Goal: Task Accomplishment & Management: Manage account settings

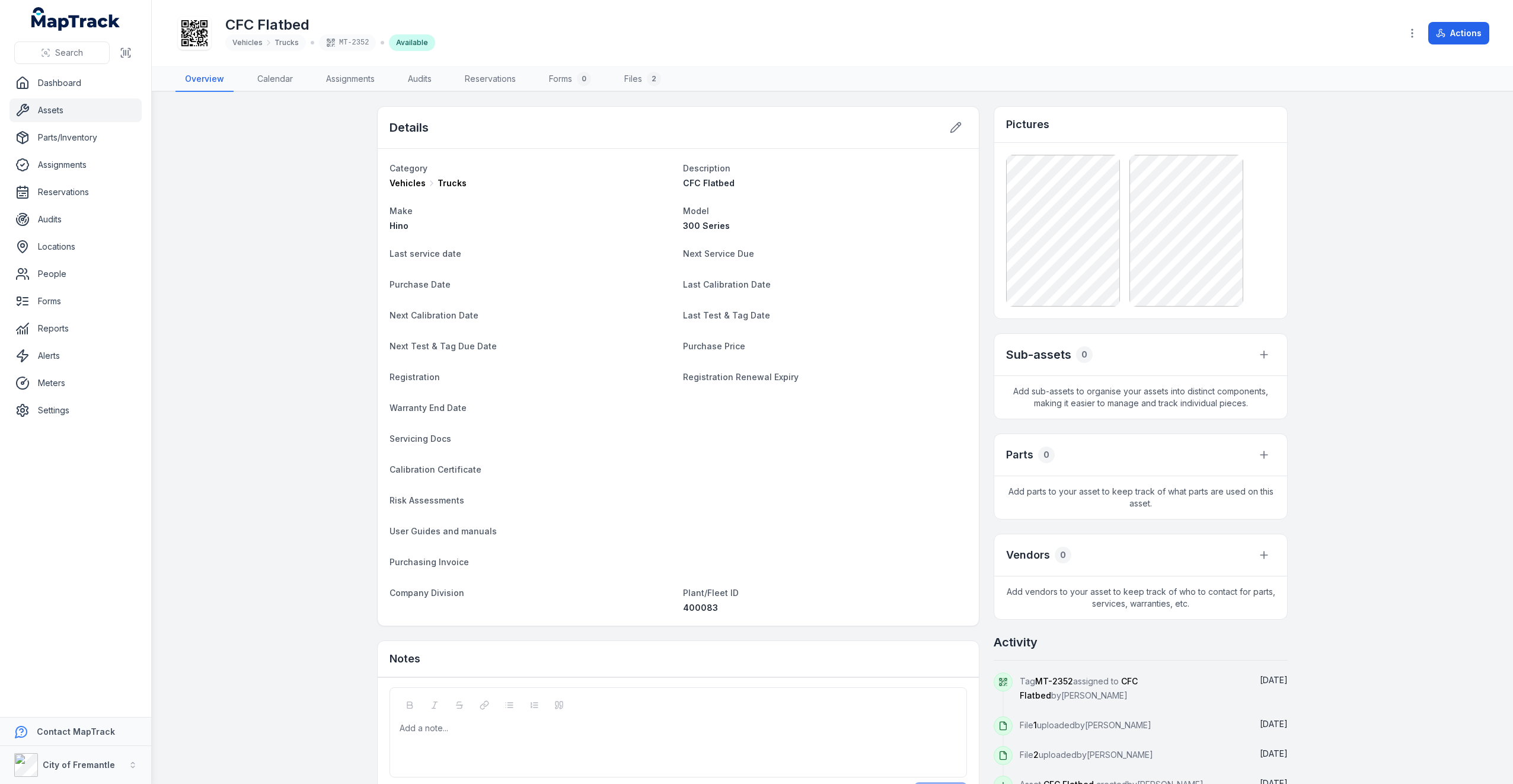
scroll to position [41, 0]
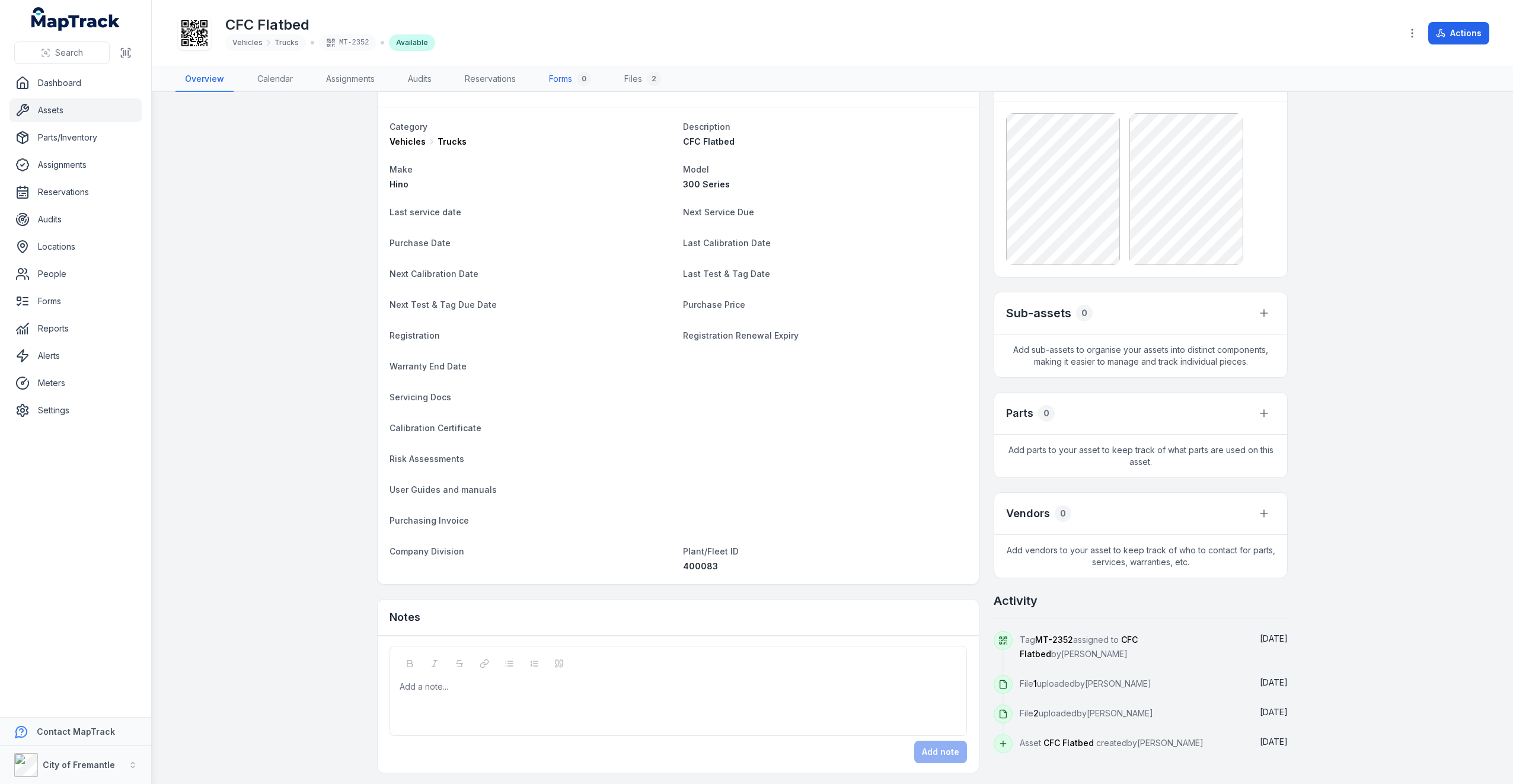
click at [568, 74] on link "Forms 0" at bounding box center [570, 79] width 61 height 25
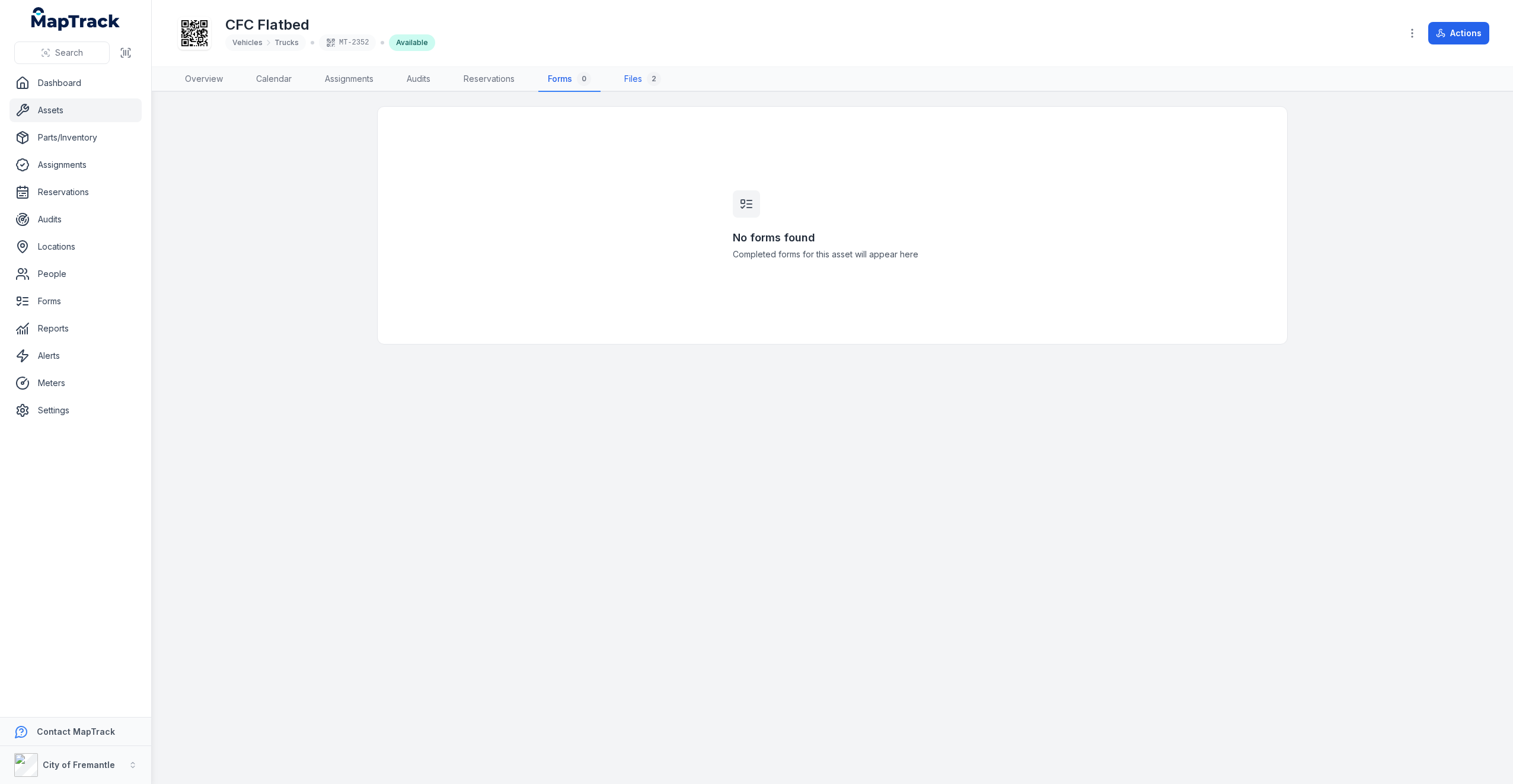
click at [620, 82] on link "Files 2" at bounding box center [643, 79] width 56 height 25
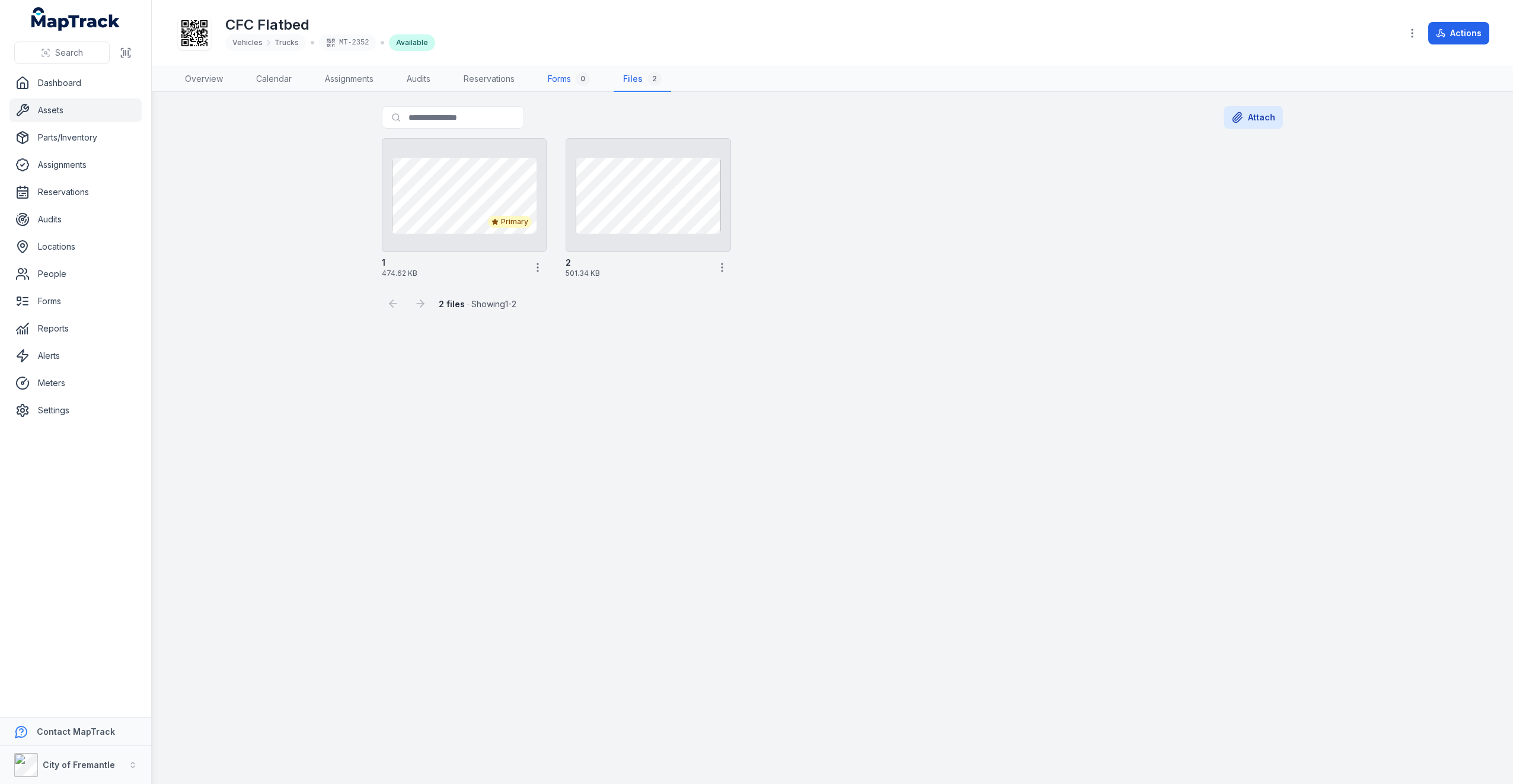
click at [578, 87] on link "Forms 0" at bounding box center [569, 79] width 61 height 25
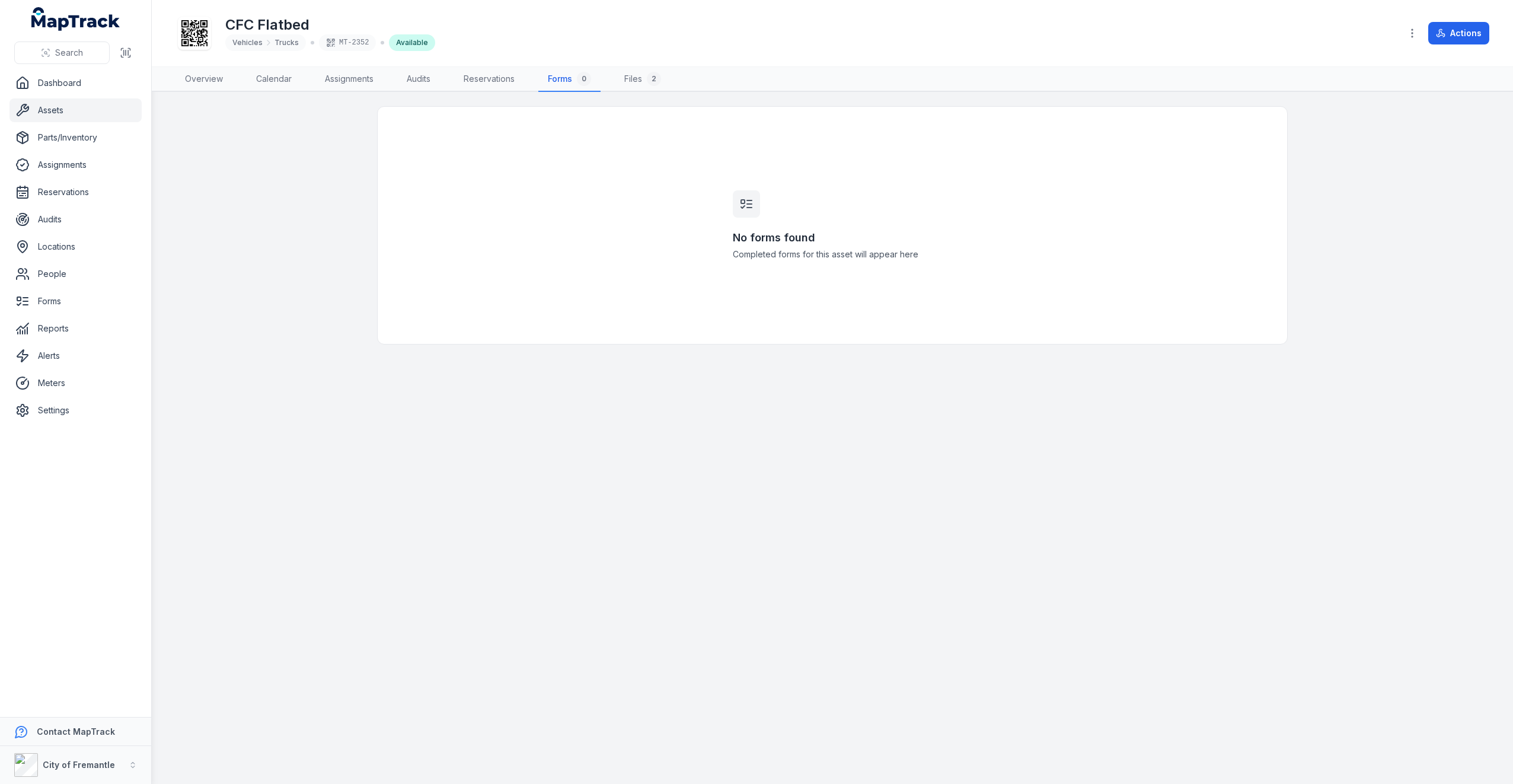
click at [737, 204] on div at bounding box center [747, 204] width 28 height 28
click at [70, 309] on link "Forms" at bounding box center [76, 301] width 132 height 24
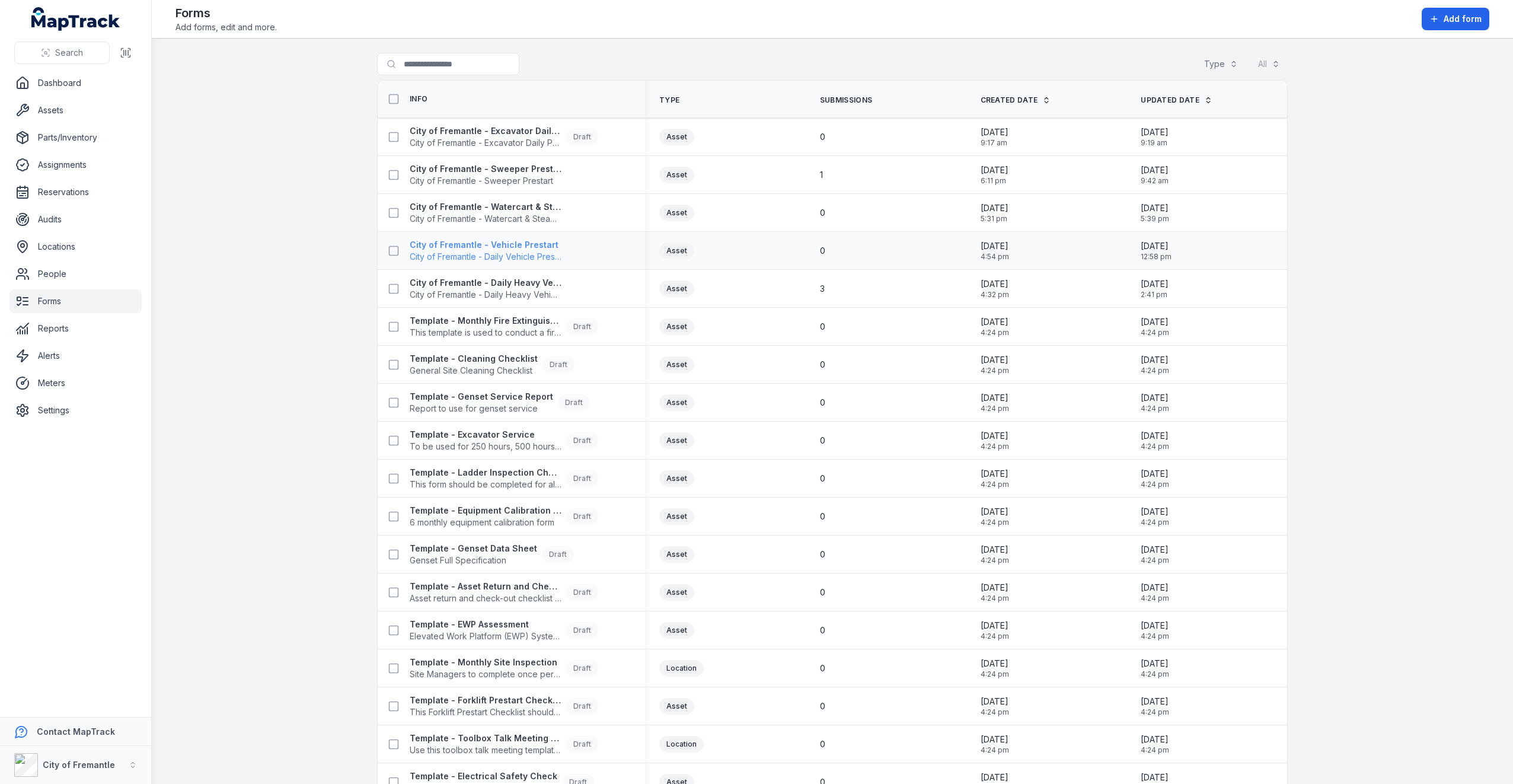
click at [477, 247] on strong "City of Fremantle - Vehicle Prestart" at bounding box center [485, 245] width 152 height 12
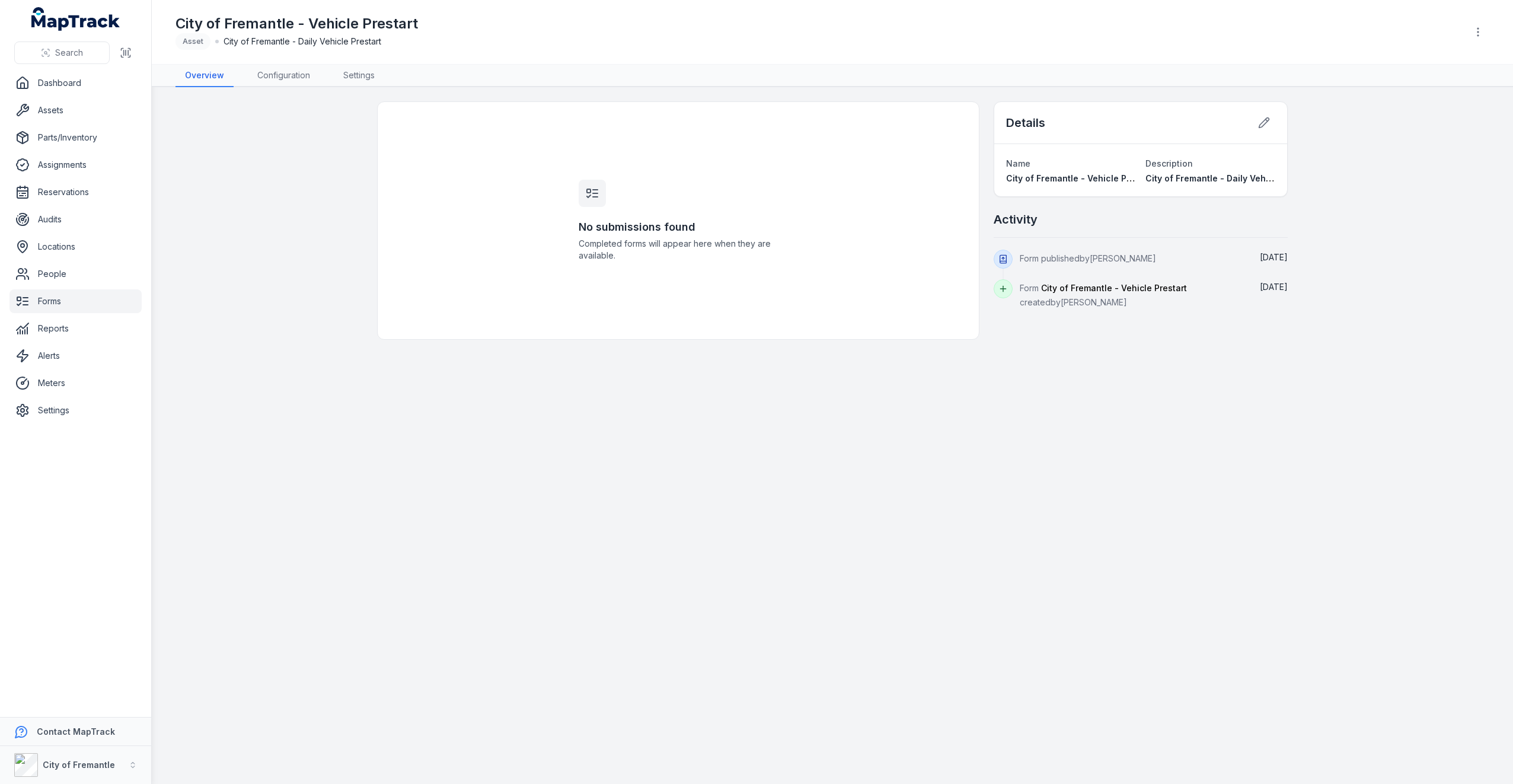
click at [65, 290] on link "Forms" at bounding box center [76, 301] width 132 height 24
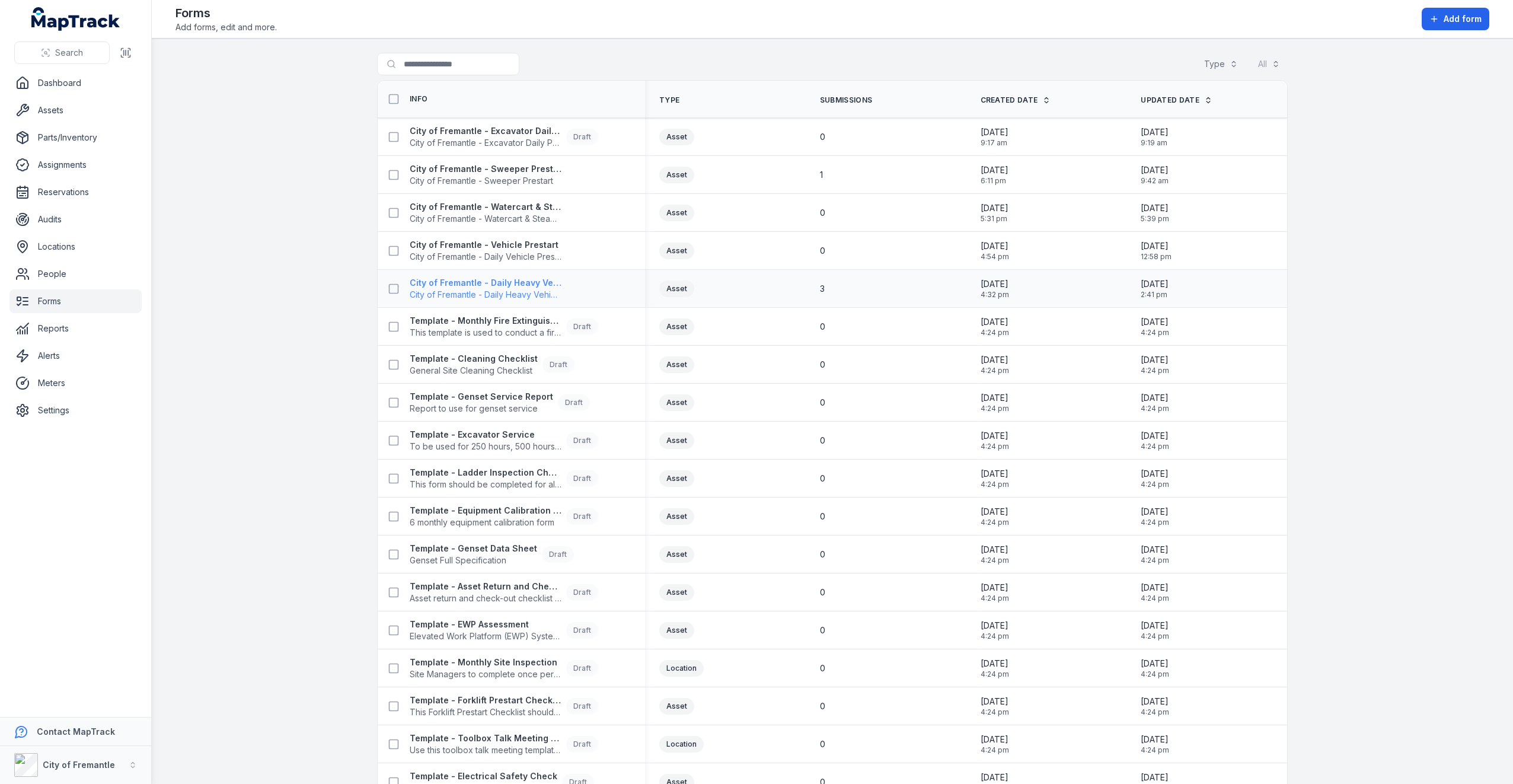
click at [516, 280] on strong "City of Fremantle - Daily Heavy Vehicle Prestart" at bounding box center [485, 282] width 152 height 12
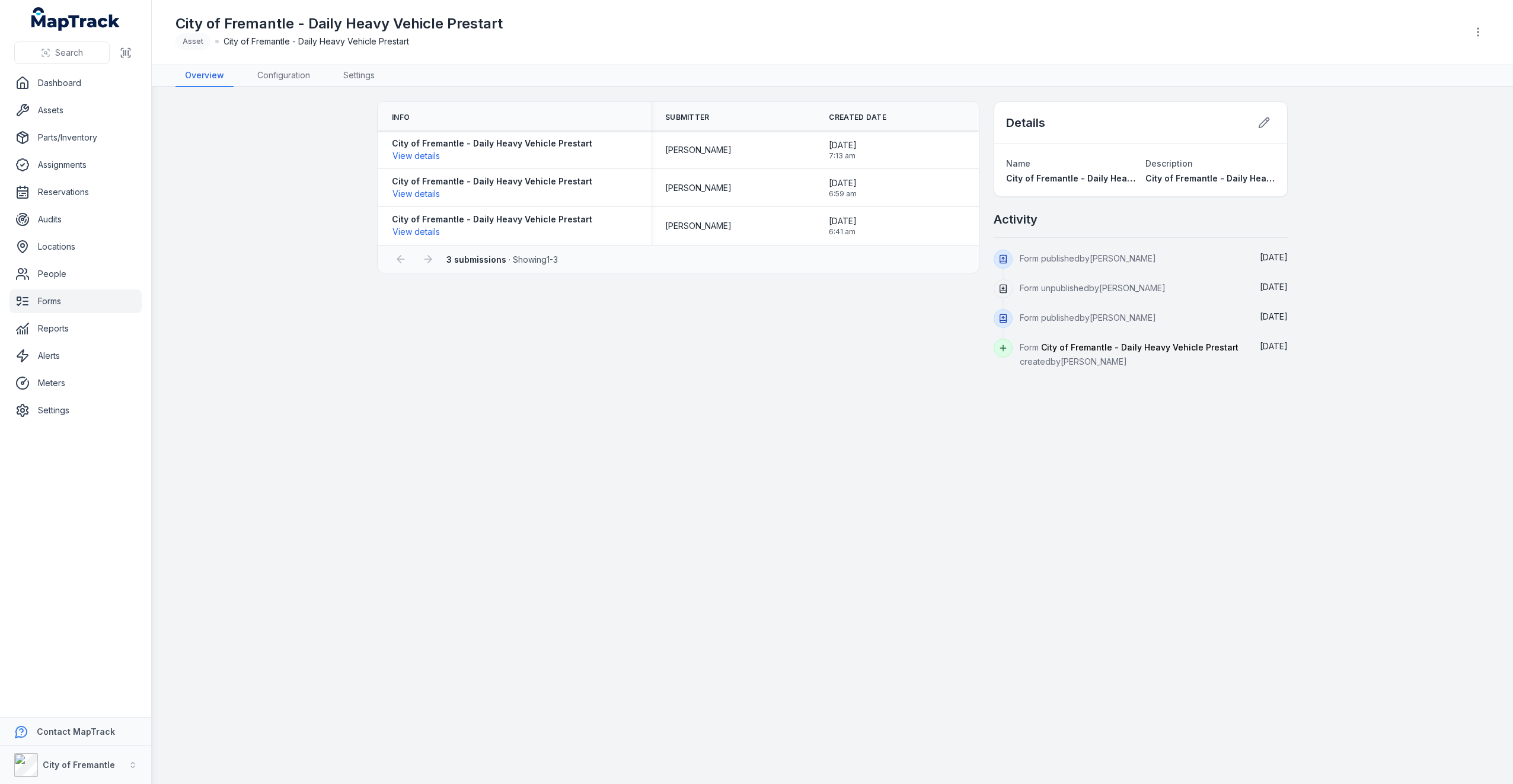
click at [37, 299] on link "Forms" at bounding box center [76, 301] width 132 height 24
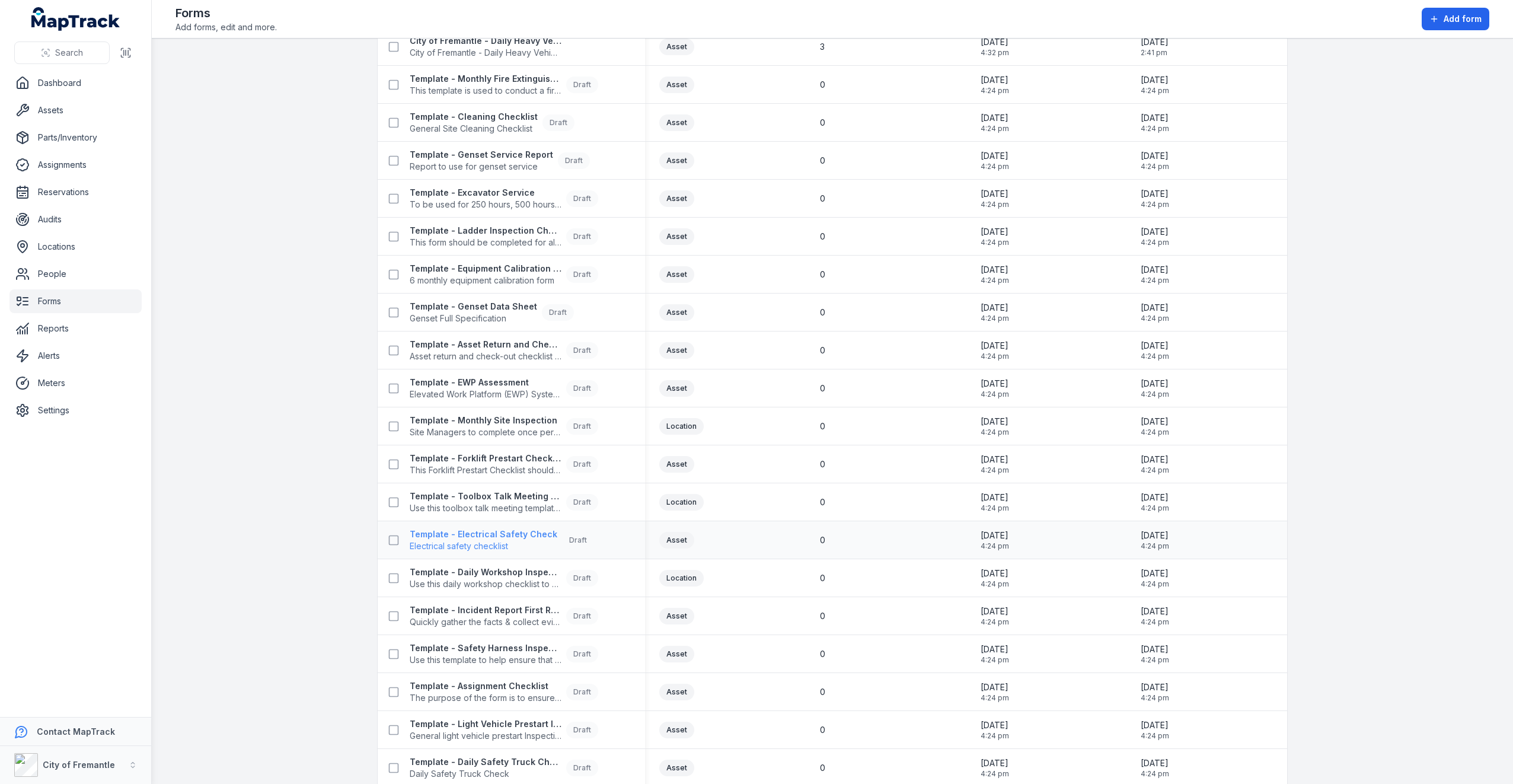
scroll to position [285, 0]
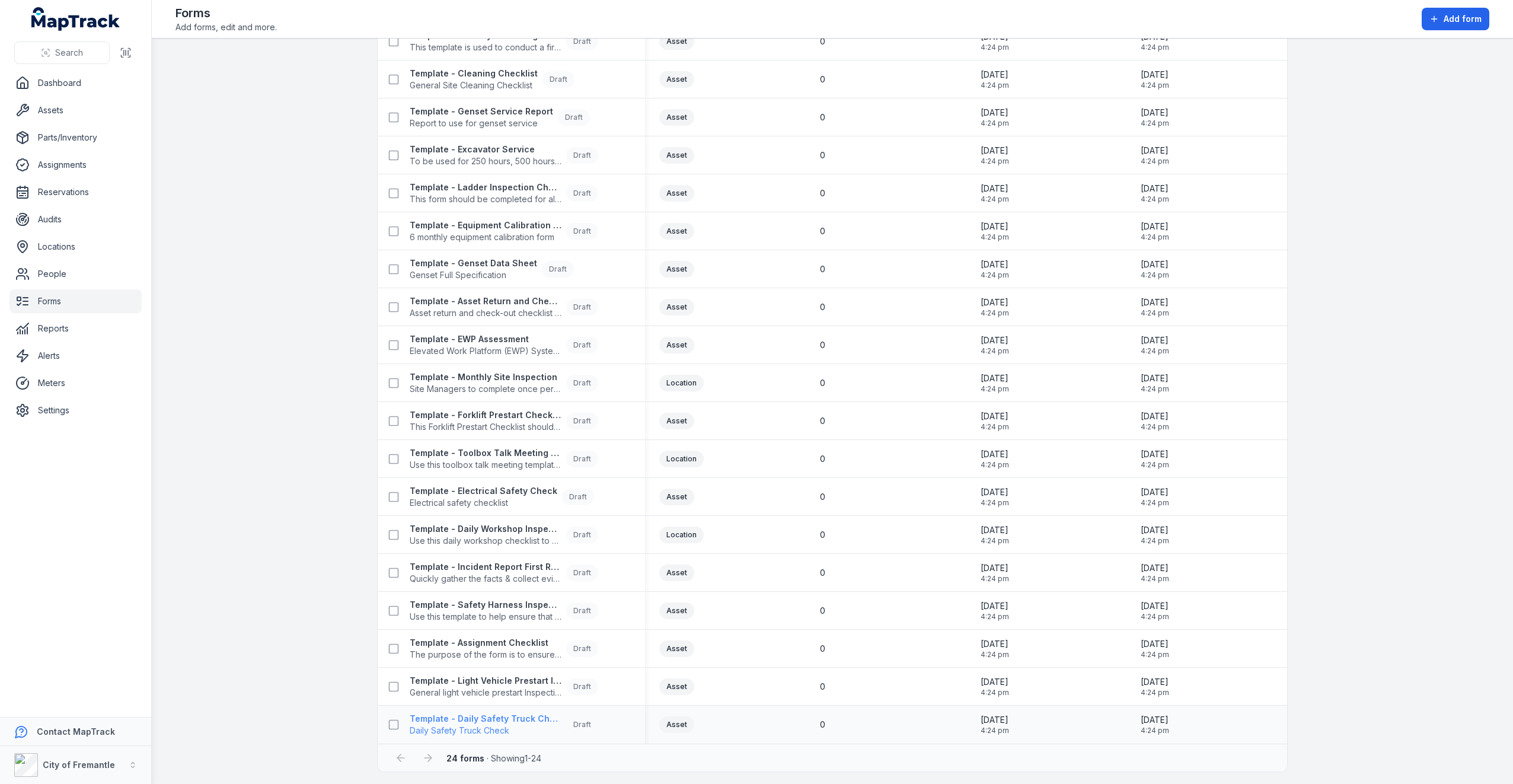
click at [483, 720] on strong "Template - Daily Safety Truck Check" at bounding box center [485, 719] width 152 height 12
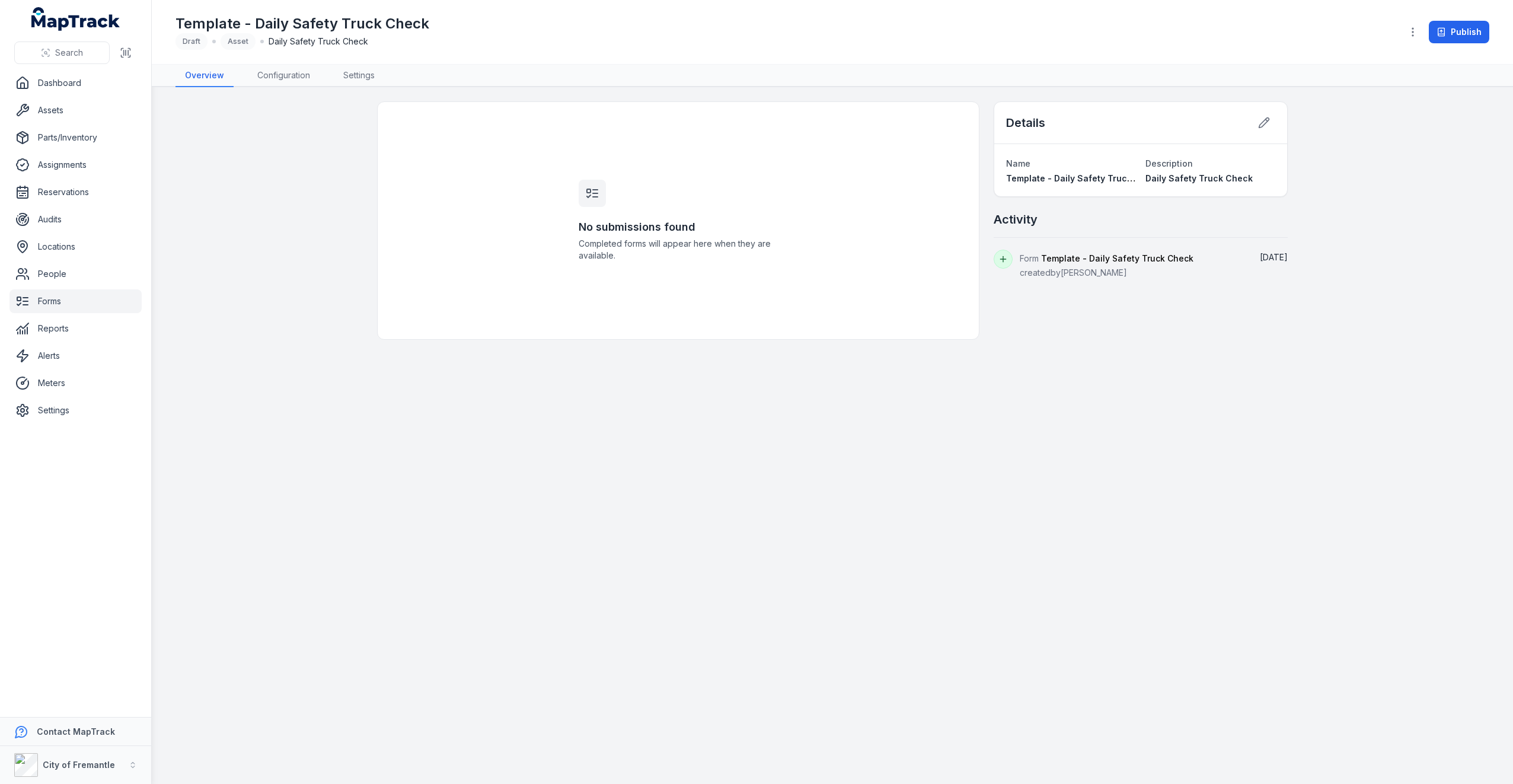
click at [55, 297] on link "Forms" at bounding box center [76, 301] width 132 height 24
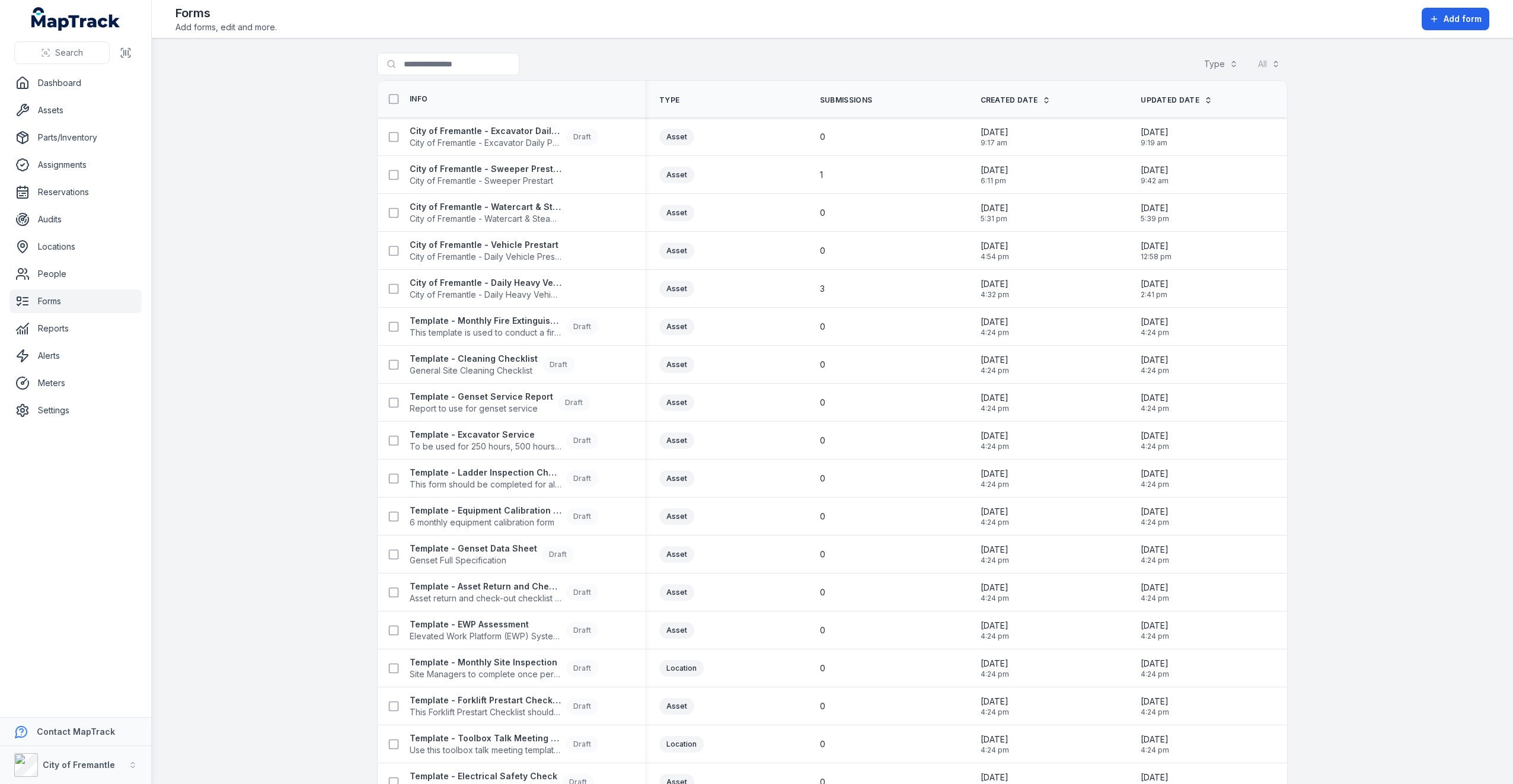
scroll to position [285, 0]
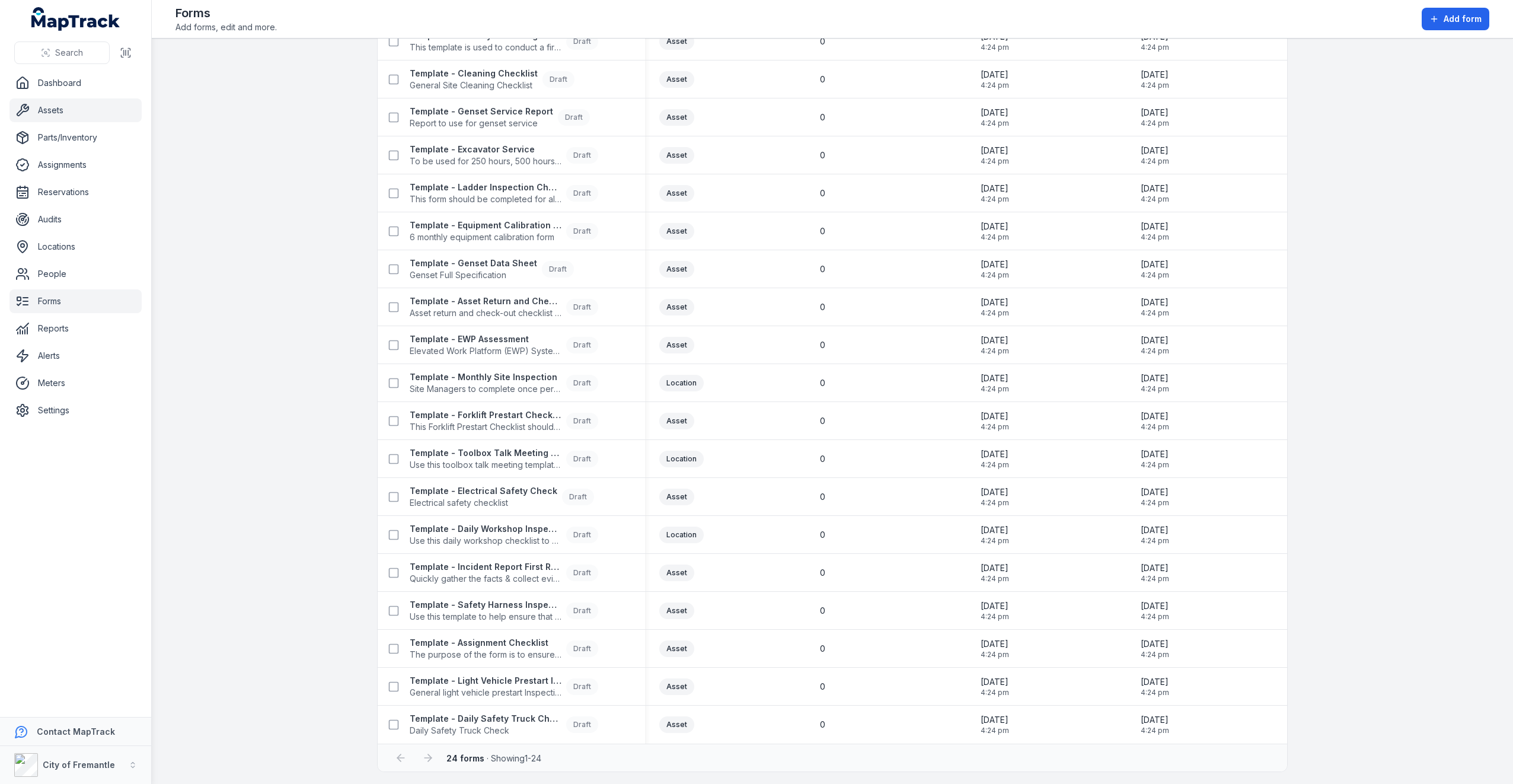
click at [81, 105] on link "Assets" at bounding box center [76, 110] width 132 height 24
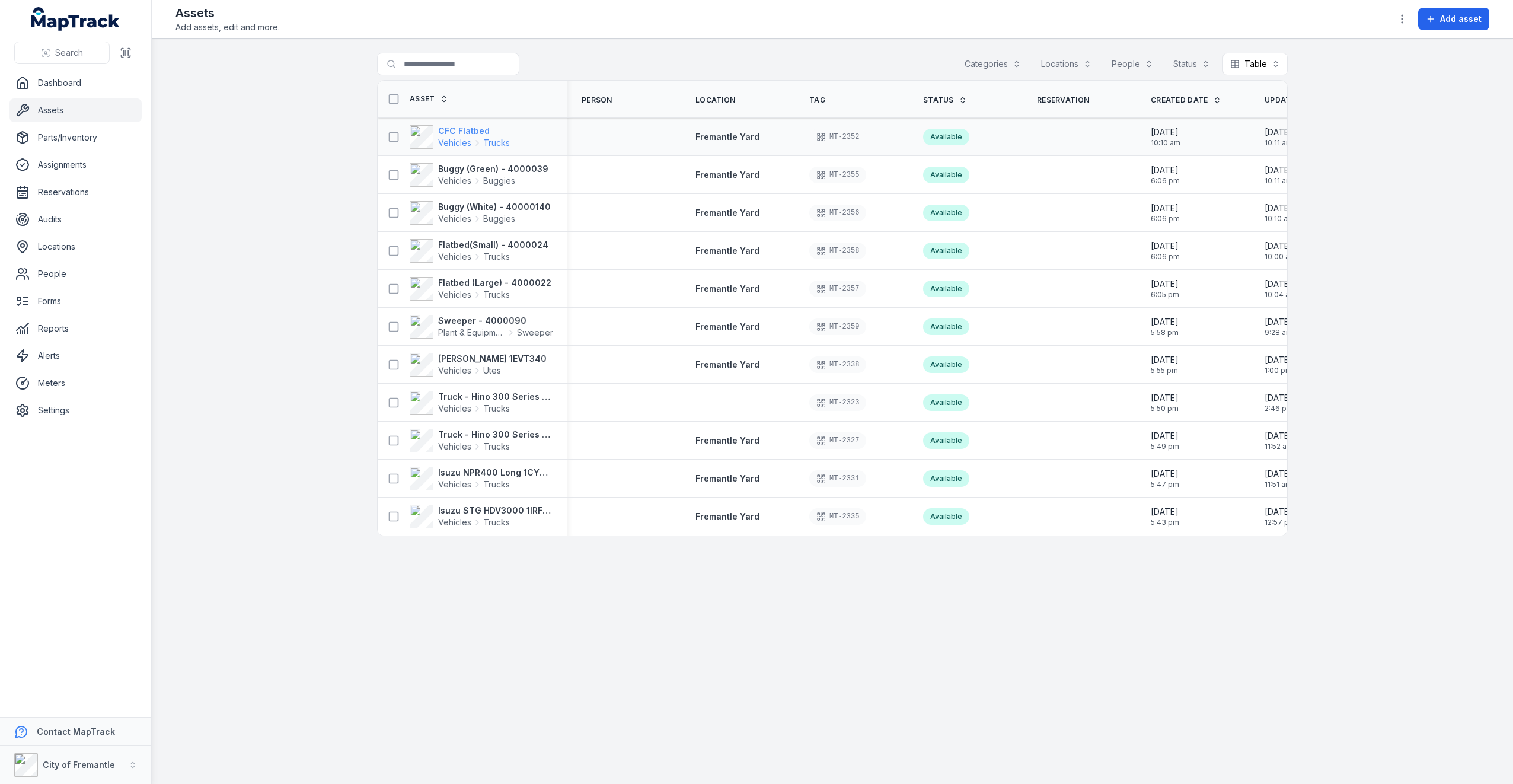
click at [462, 133] on strong "CFC Flatbed" at bounding box center [474, 131] width 72 height 12
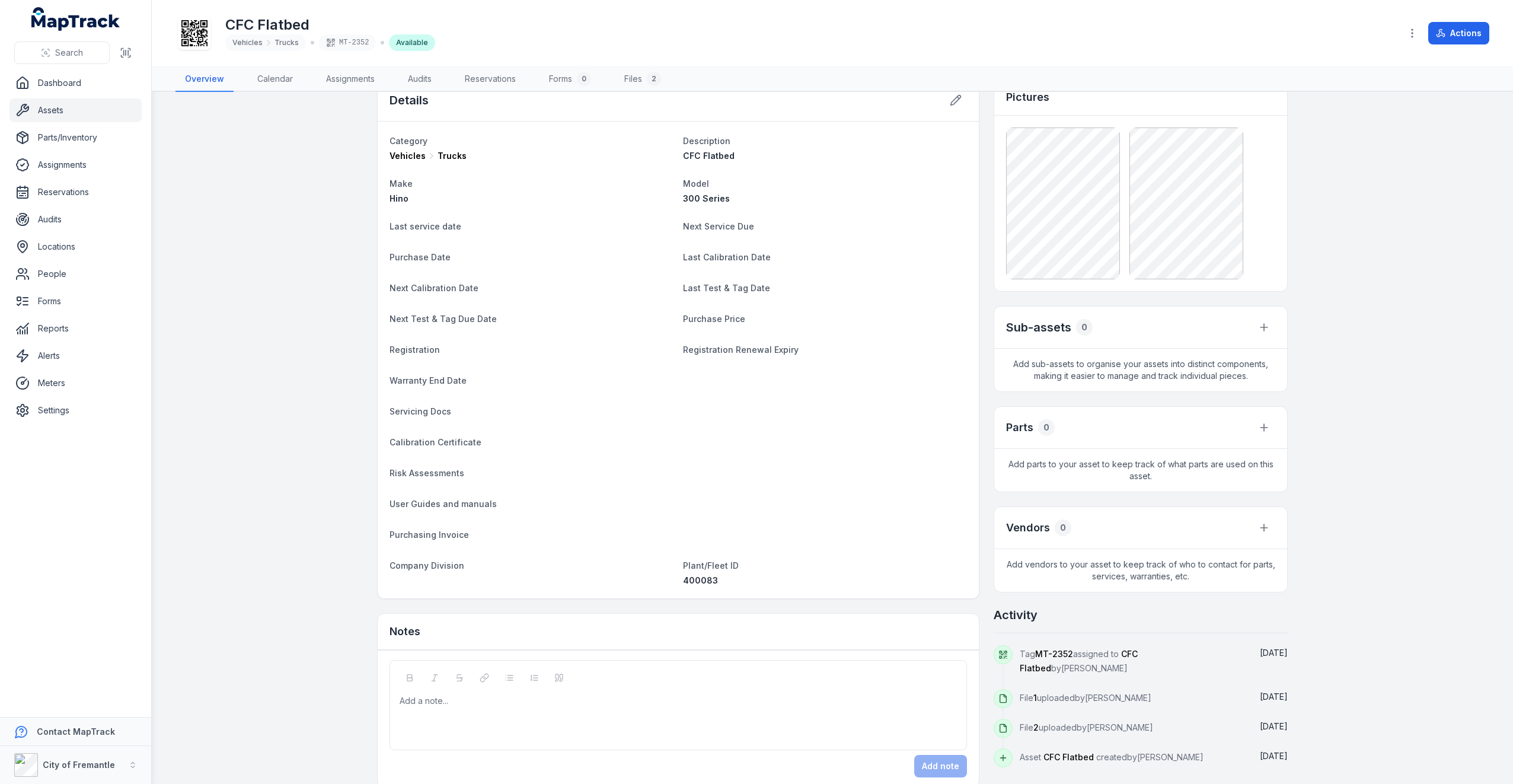
scroll to position [41, 0]
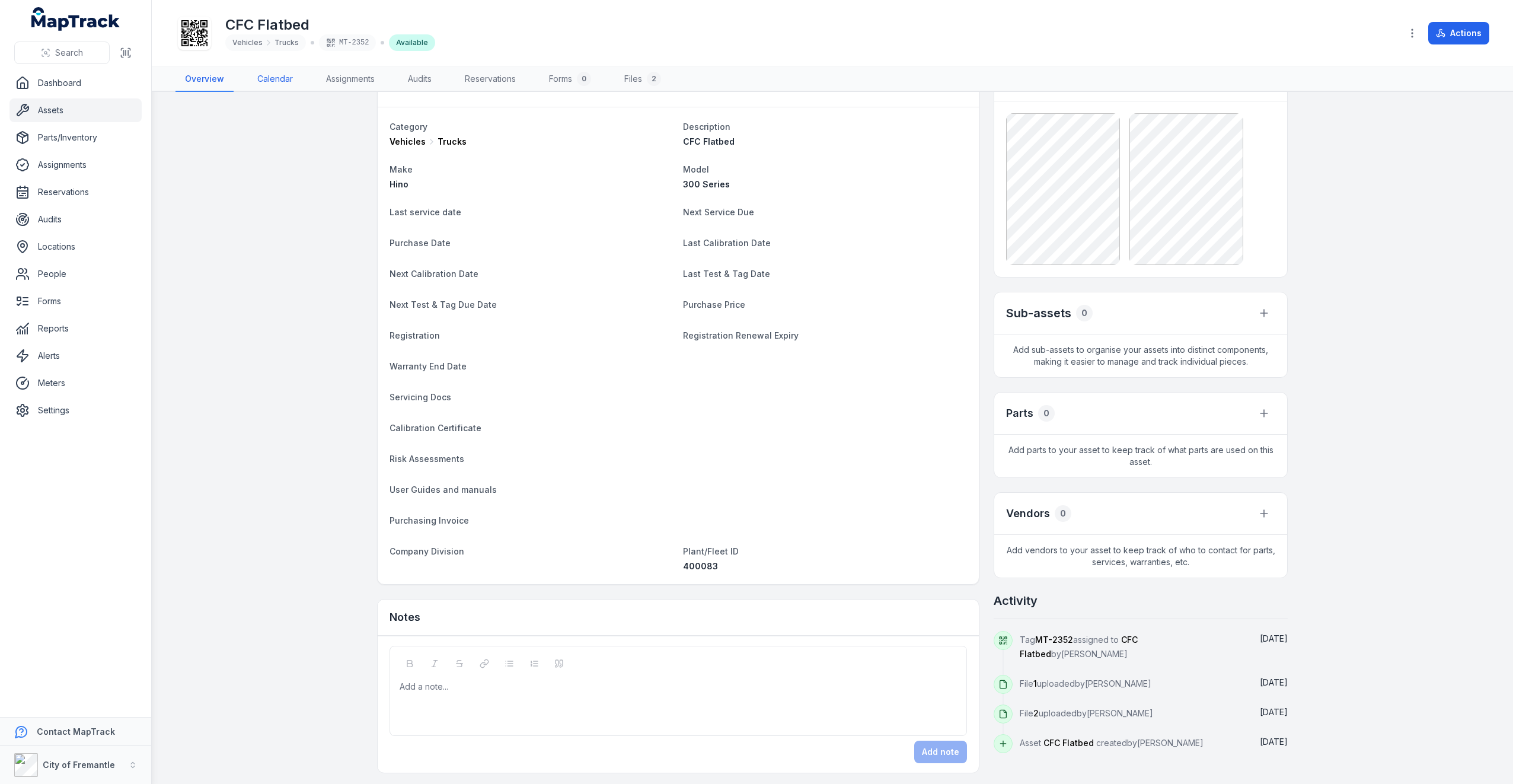
drag, startPoint x: 294, startPoint y: 76, endPoint x: 301, endPoint y: 83, distance: 9.9
click at [294, 77] on link "Calendar" at bounding box center [274, 79] width 54 height 25
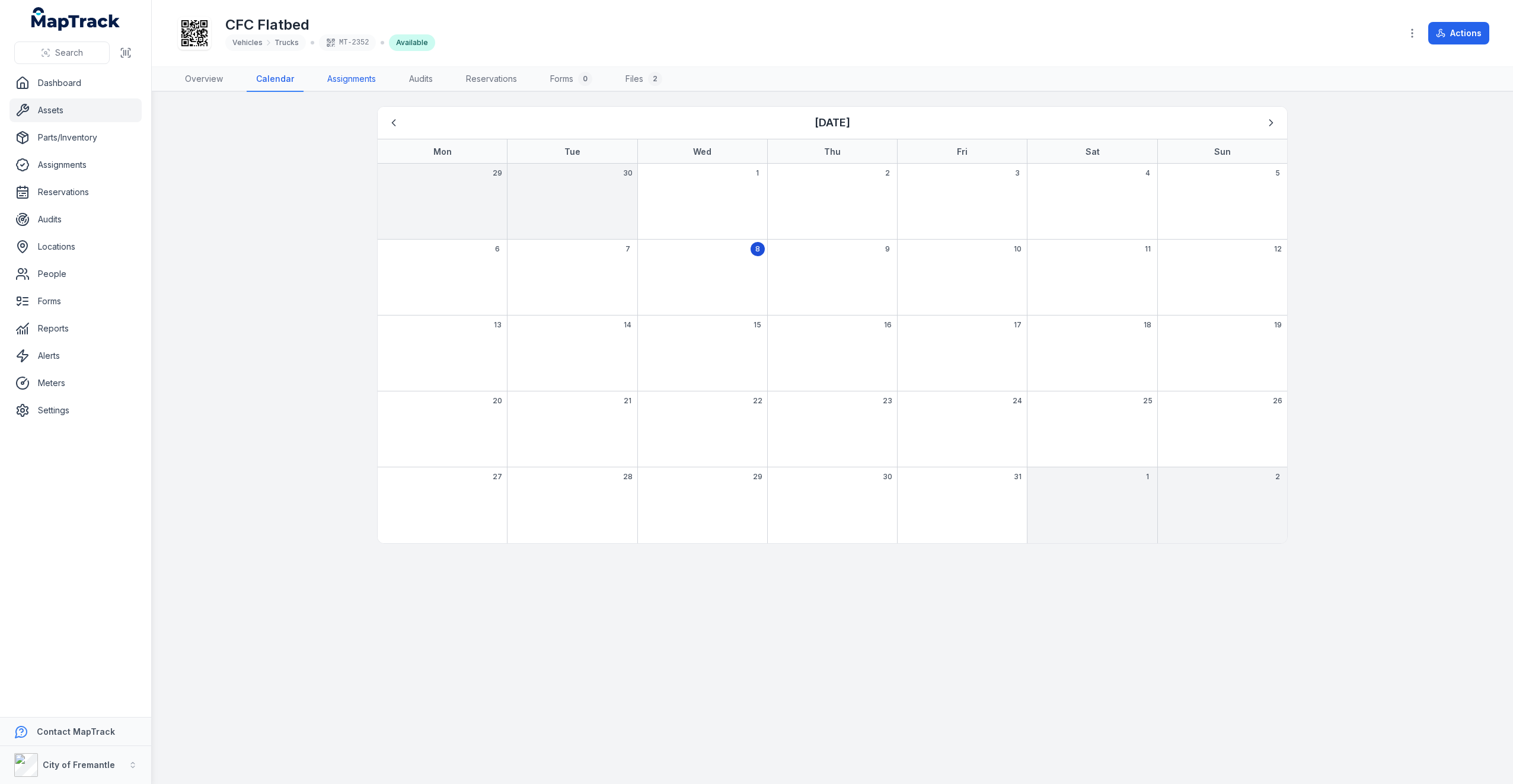
click at [337, 81] on link "Assignments" at bounding box center [351, 79] width 68 height 25
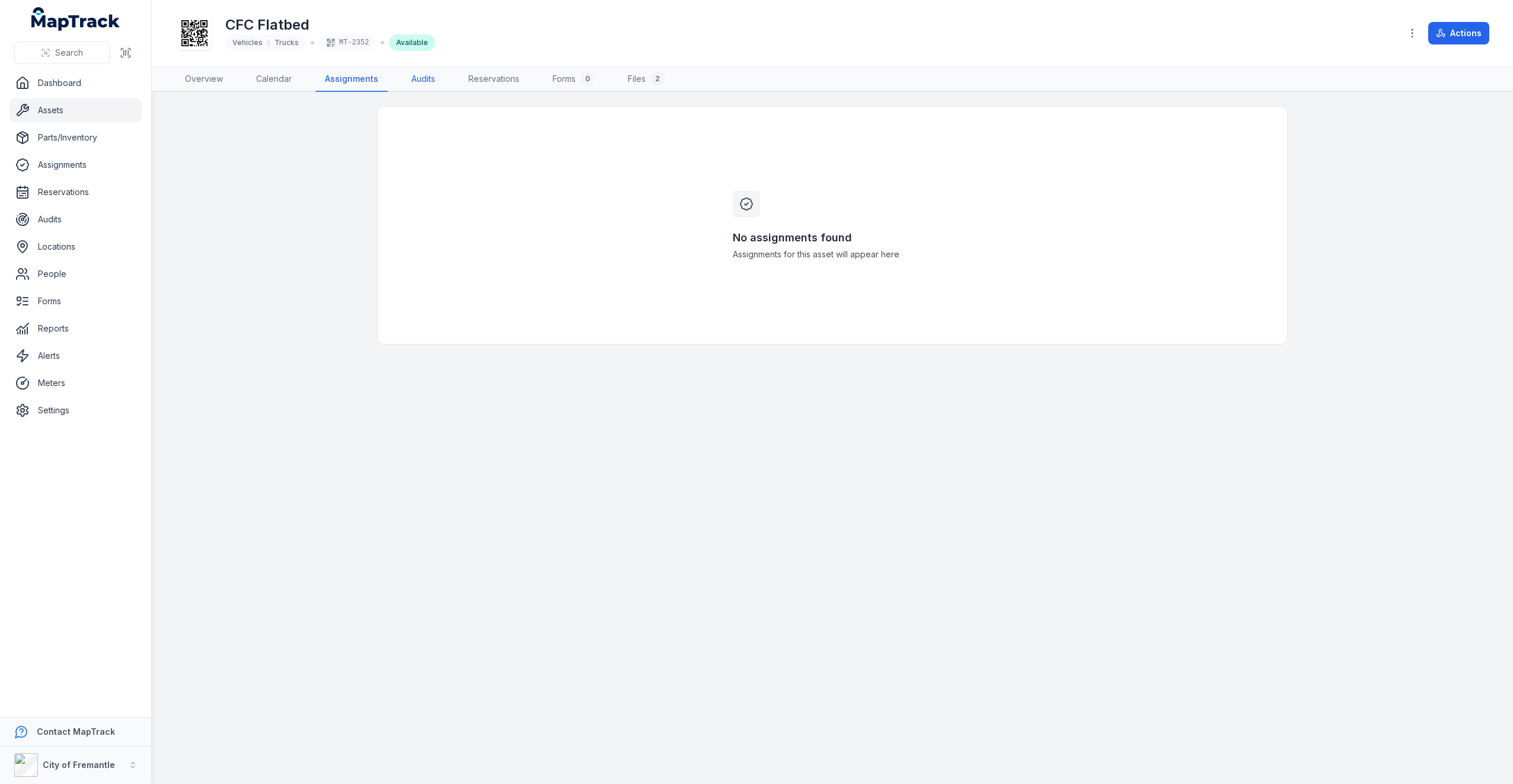
click at [436, 77] on link "Audits" at bounding box center [423, 79] width 43 height 25
click at [492, 79] on link "Reservations" at bounding box center [492, 79] width 70 height 25
click at [566, 83] on link "Forms 0" at bounding box center [573, 79] width 61 height 25
click at [637, 83] on link "Files 2" at bounding box center [643, 79] width 56 height 25
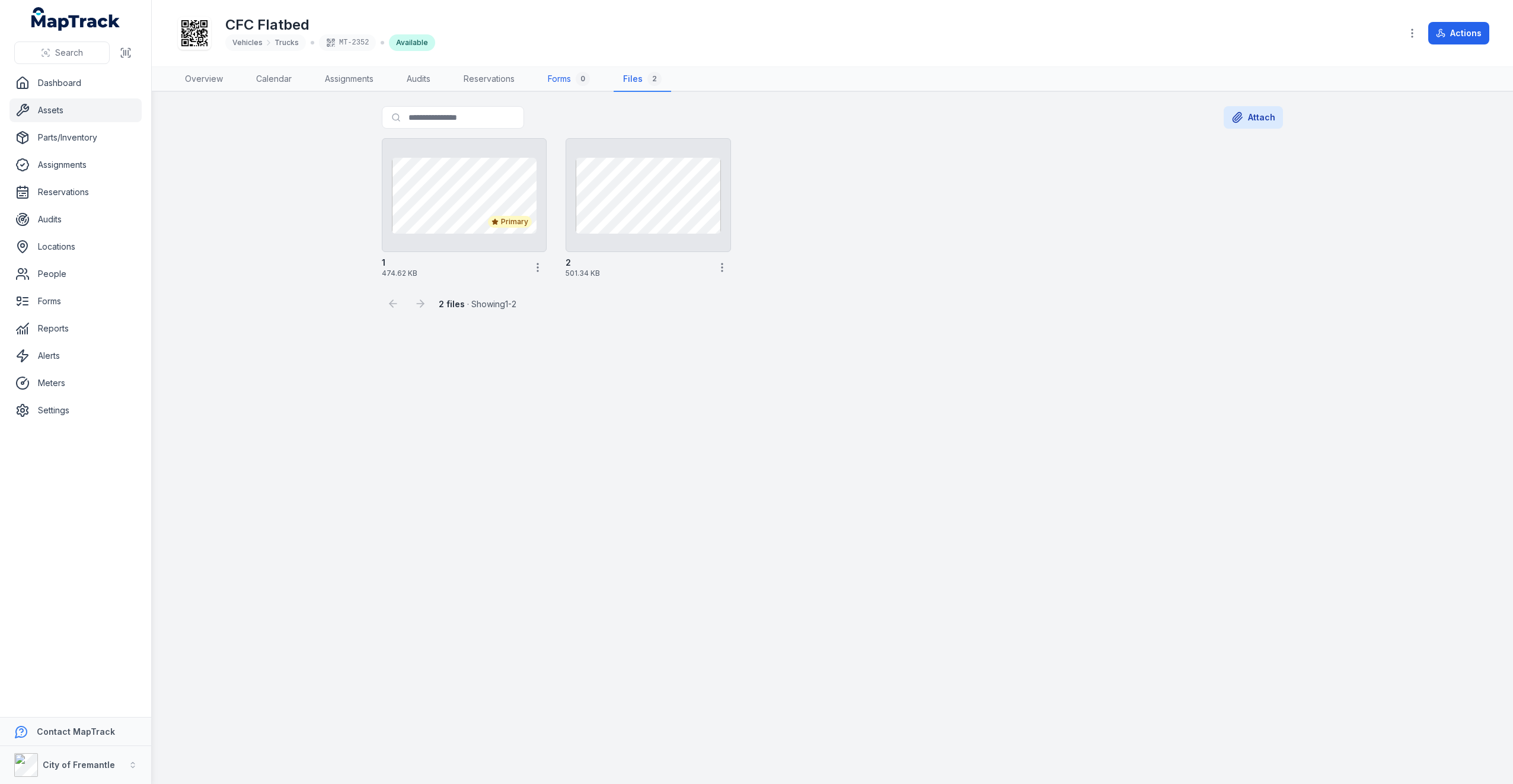
click at [574, 78] on link "Forms 0" at bounding box center [569, 79] width 61 height 25
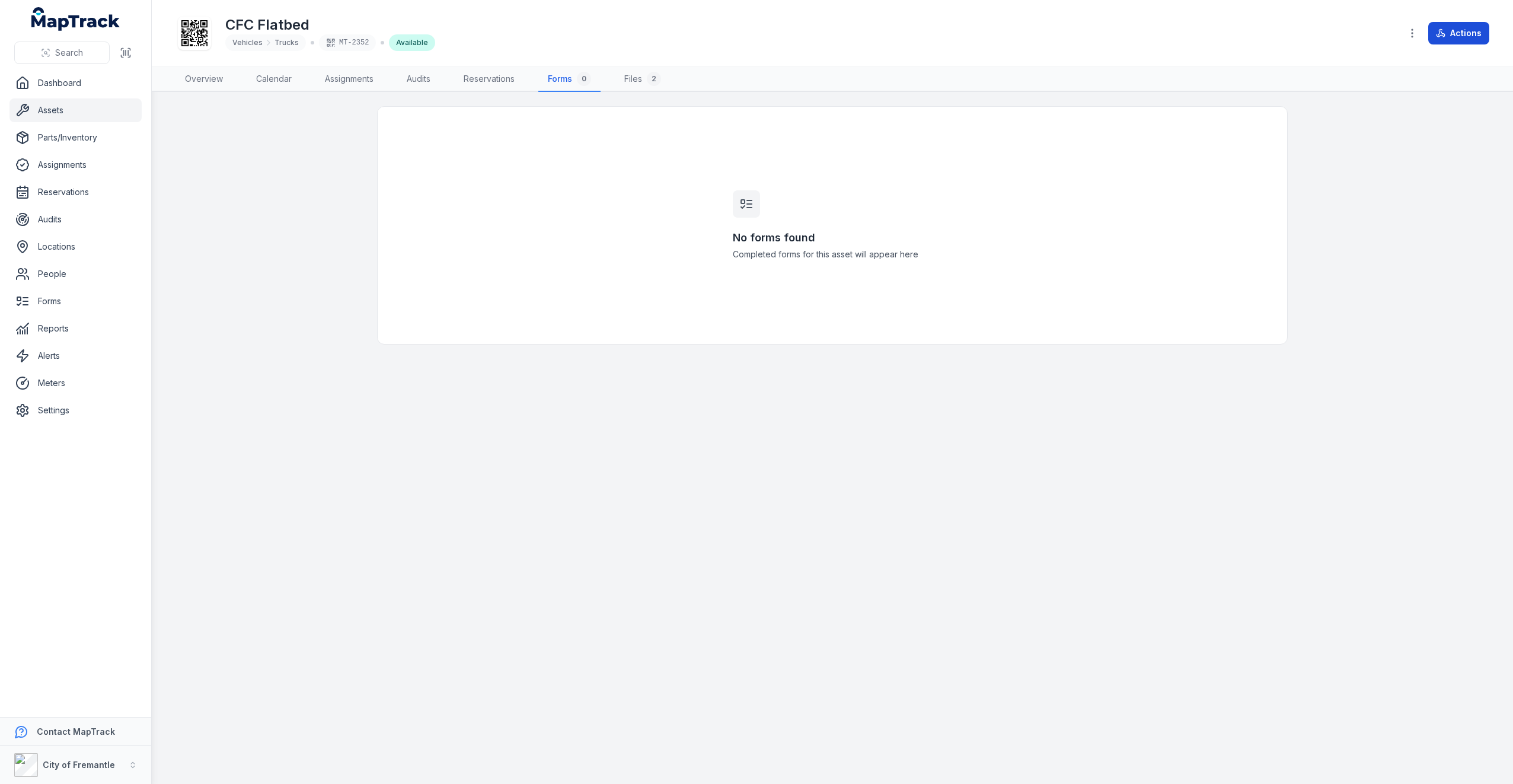
click at [1447, 39] on button "Actions" at bounding box center [1459, 33] width 61 height 23
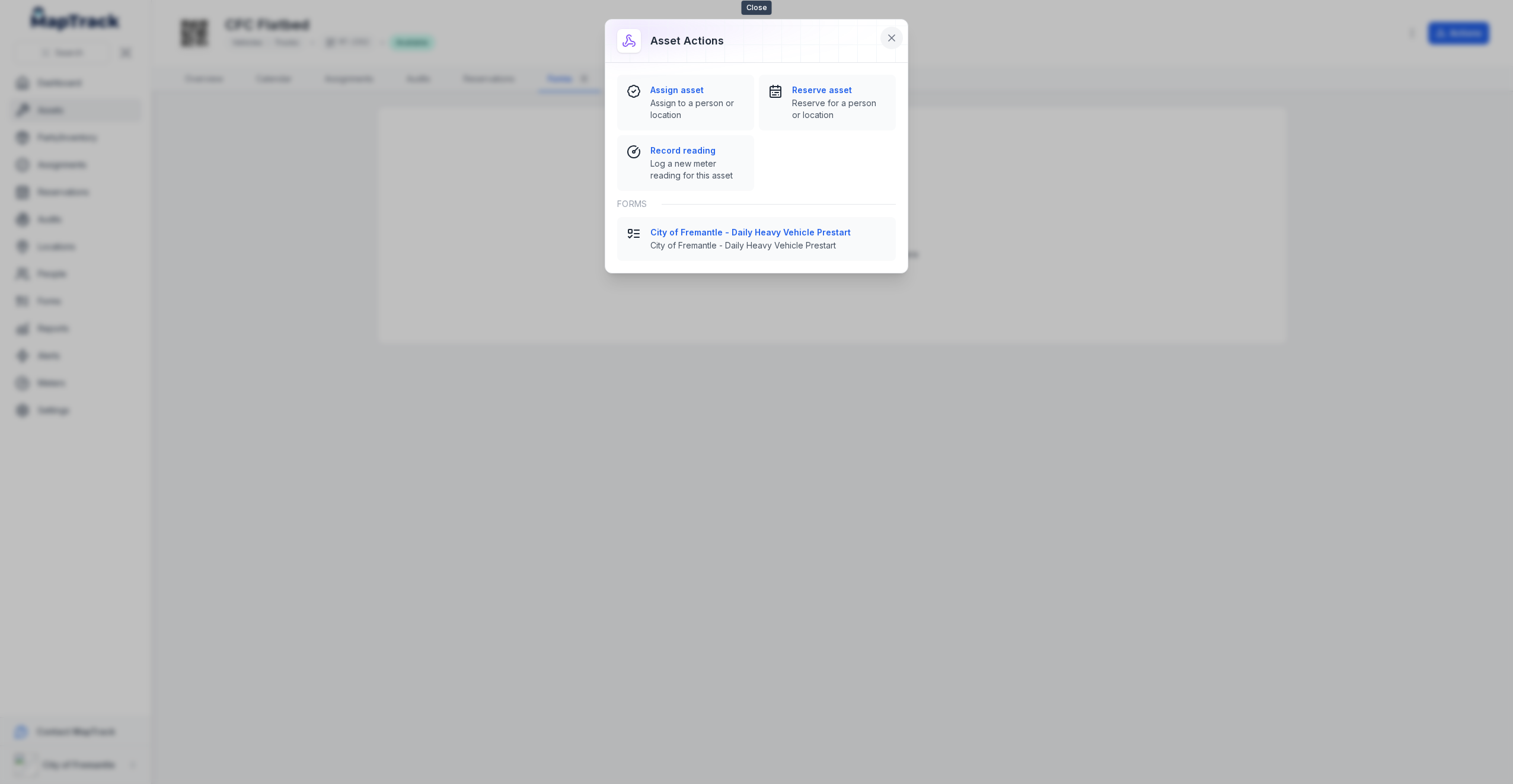
click at [892, 37] on icon at bounding box center [892, 38] width 6 height 6
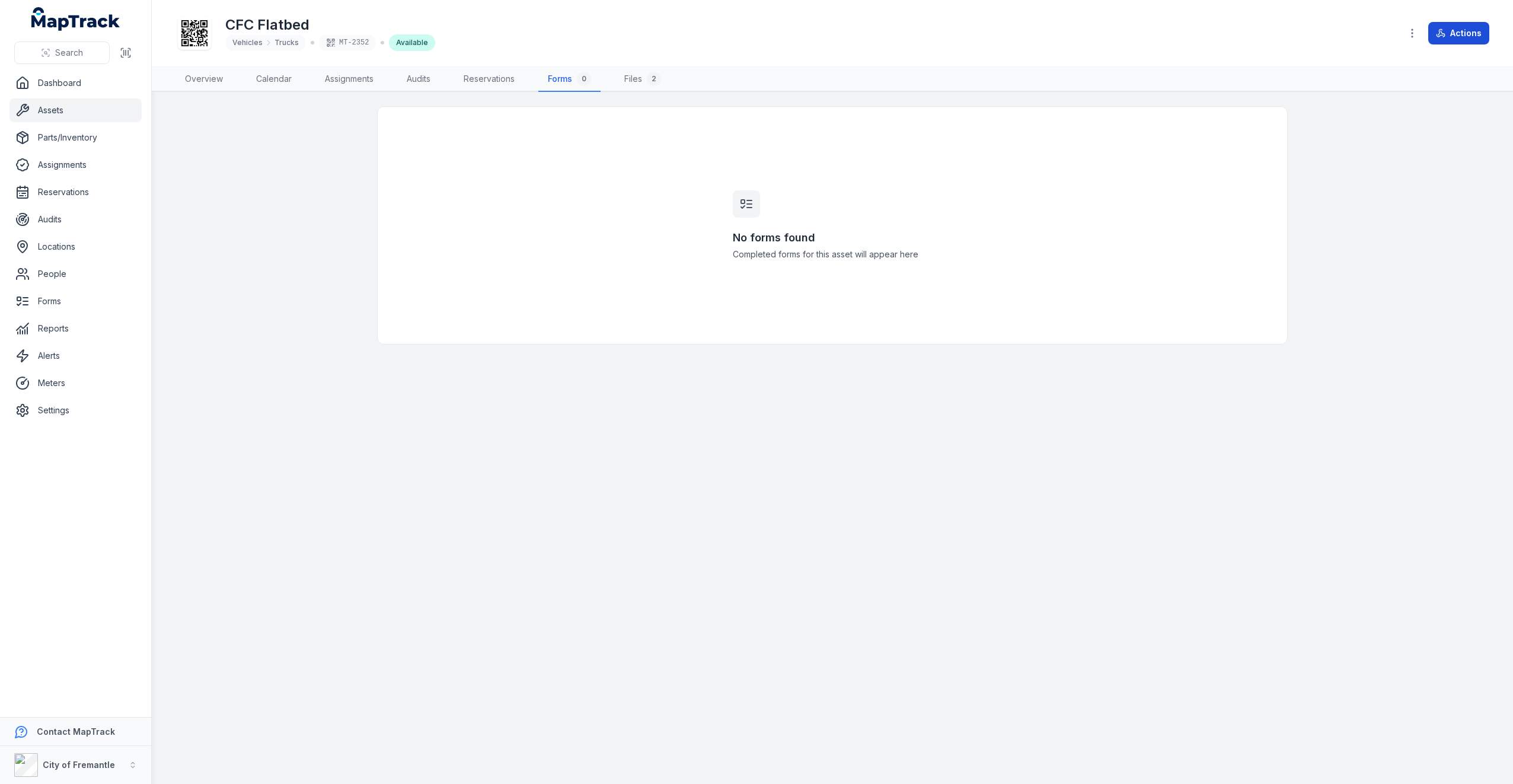
click at [1448, 30] on button "Actions" at bounding box center [1459, 33] width 61 height 23
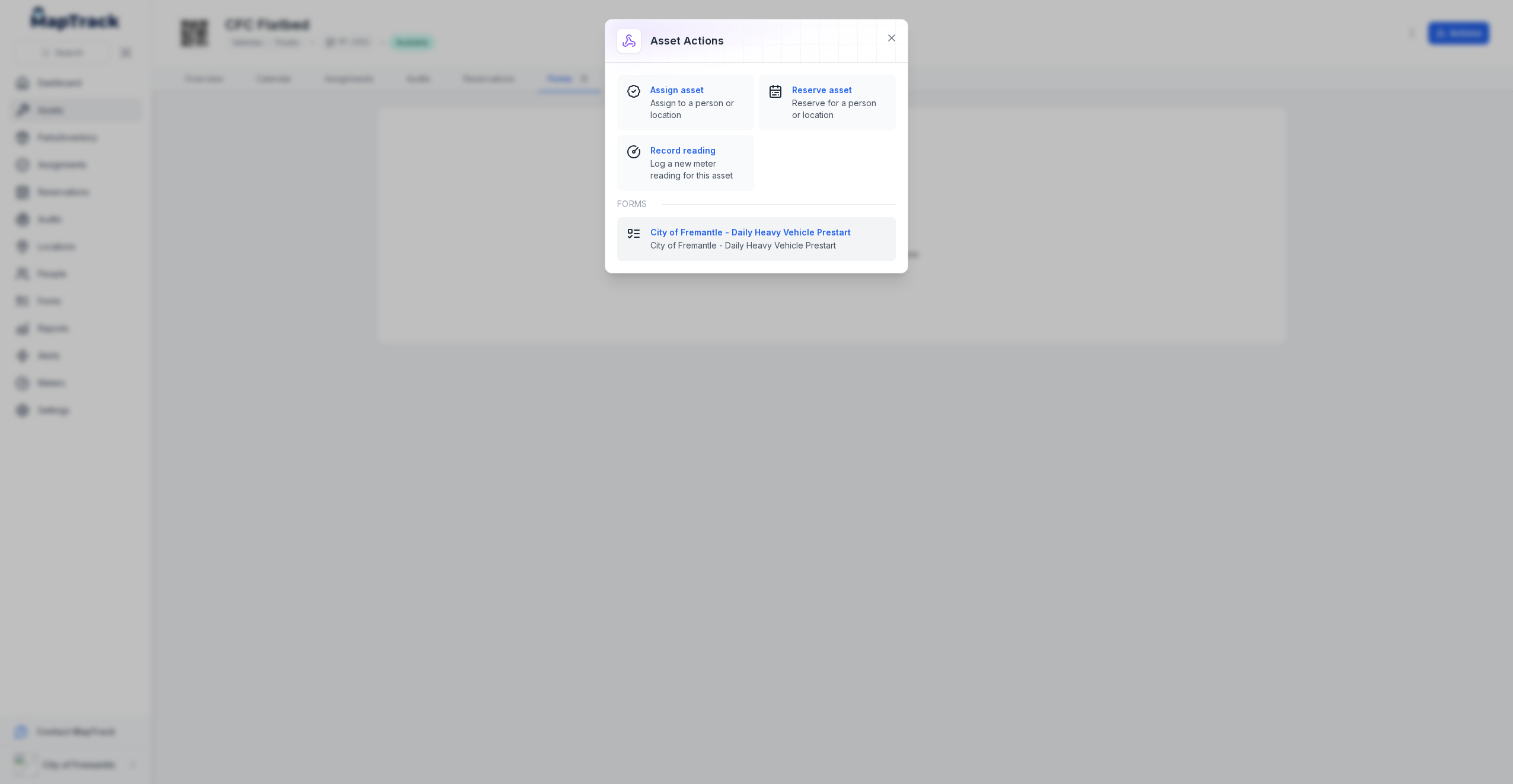
click at [777, 229] on strong "City of Fremantle - Daily Heavy Vehicle Prestart" at bounding box center [768, 232] width 236 height 12
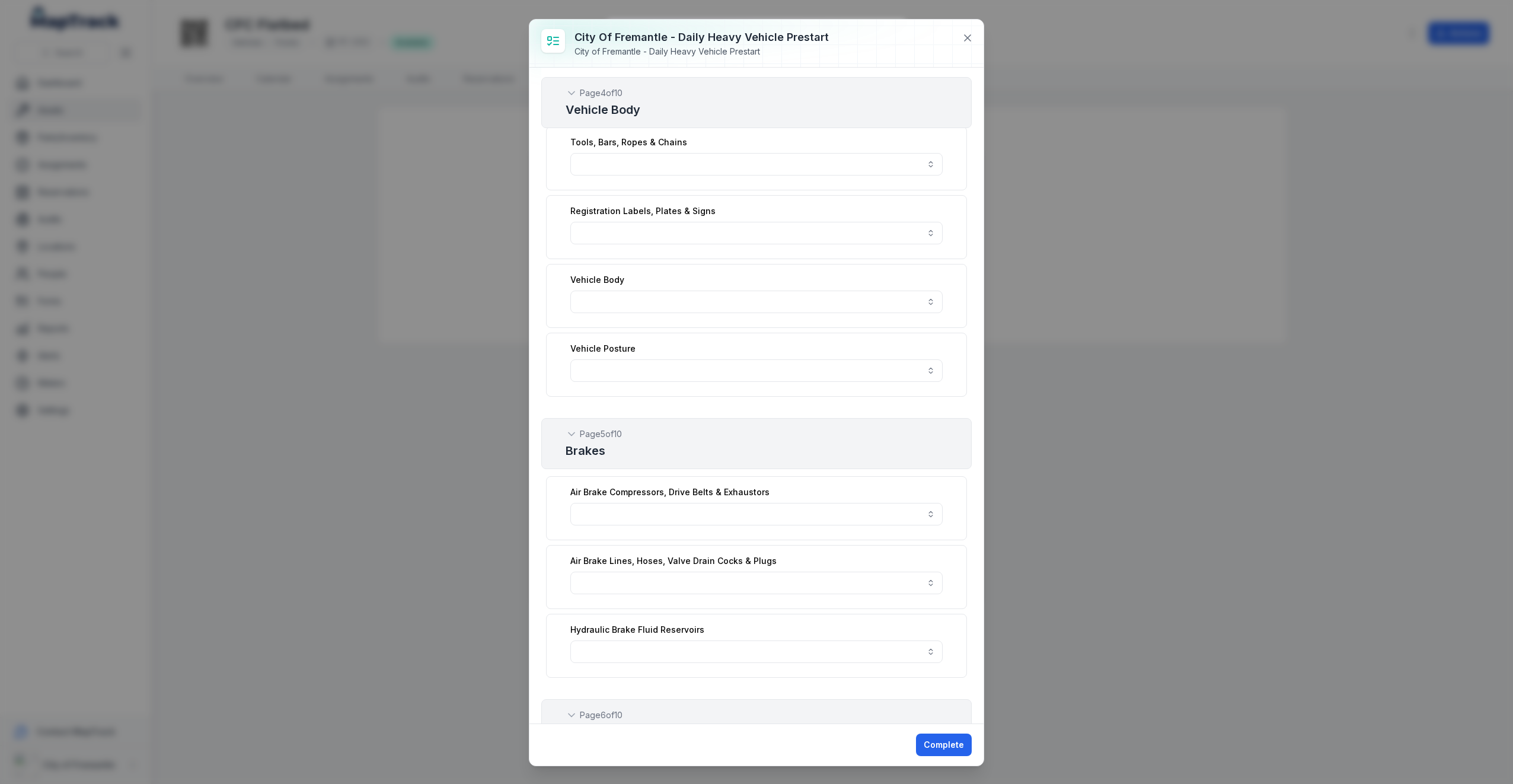
scroll to position [1106, 0]
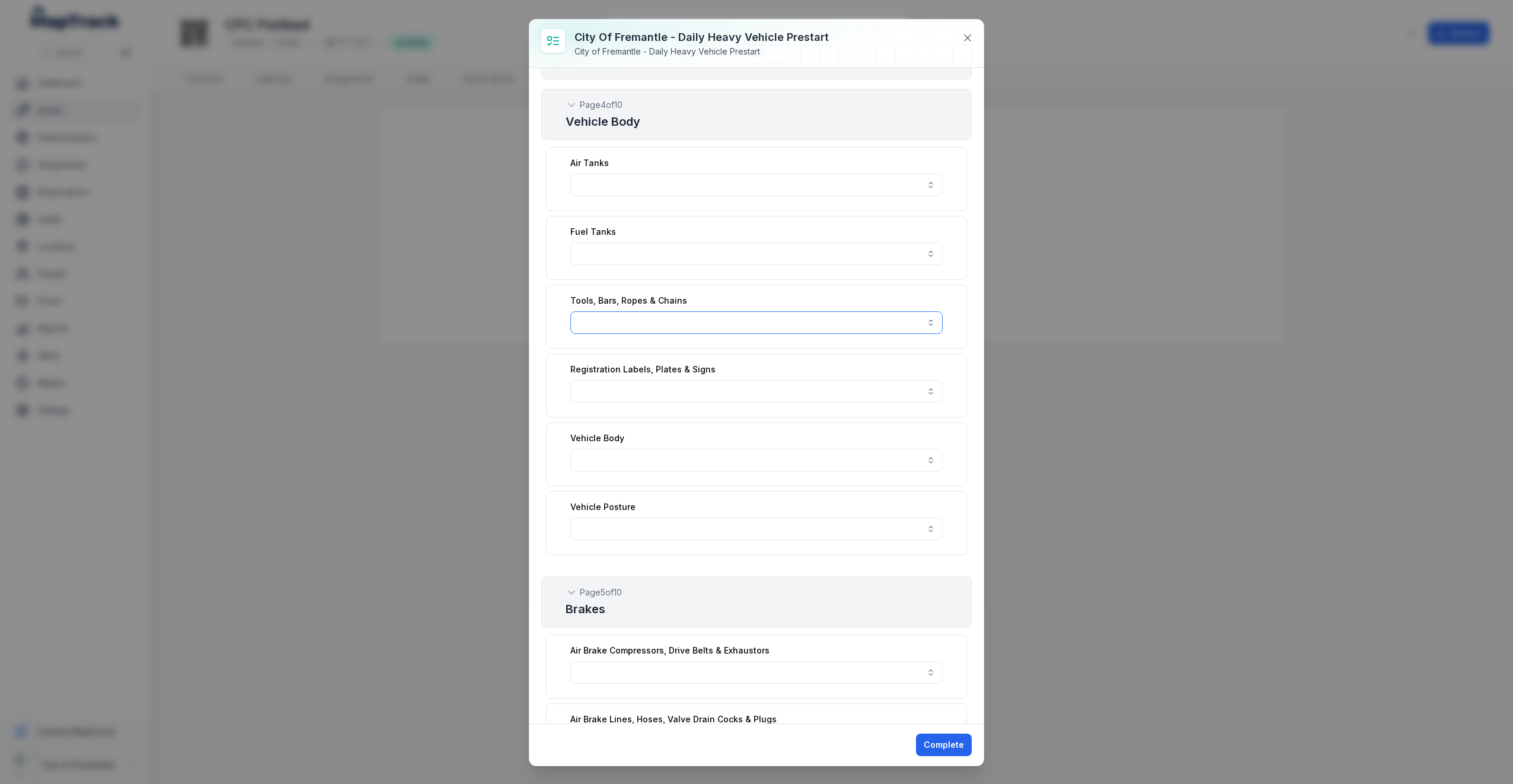
click at [733, 311] on button "button" at bounding box center [756, 322] width 372 height 23
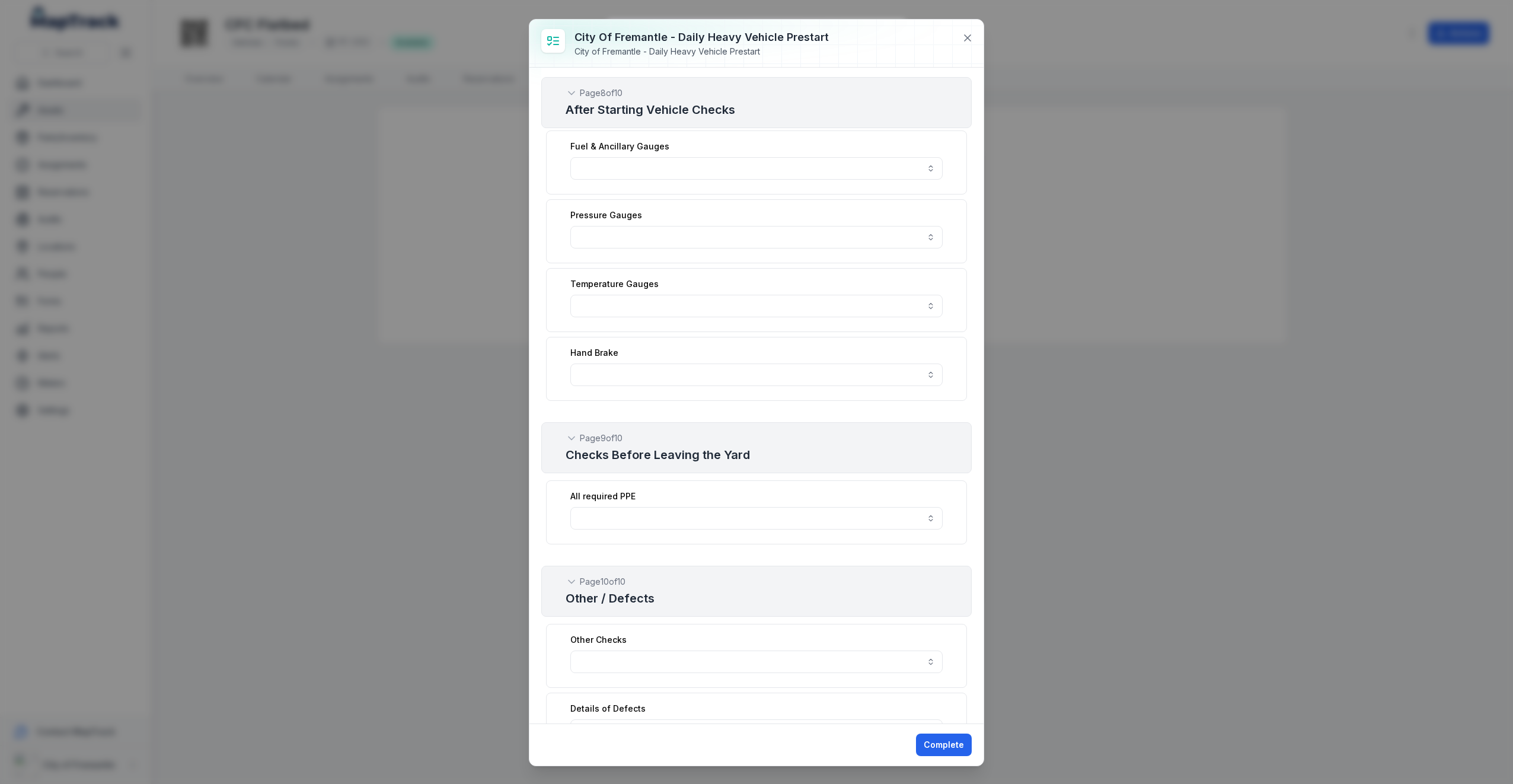
scroll to position [3681, 0]
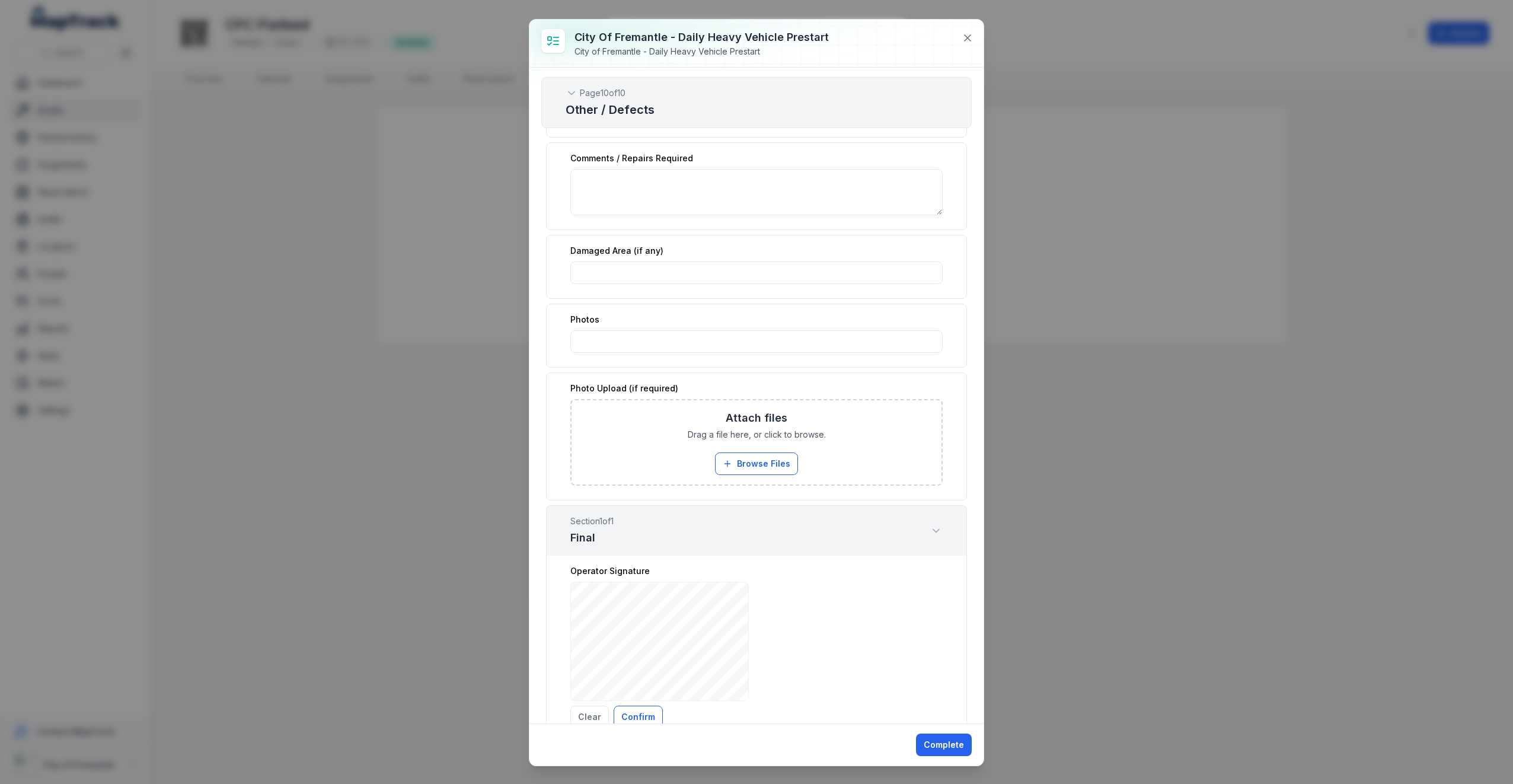
click at [1265, 234] on div "City of Fremantle - Daily Heavy Vehicle Prestart City of Fremantle - Daily Heav…" at bounding box center [756, 392] width 1513 height 784
click at [968, 30] on button at bounding box center [967, 38] width 23 height 23
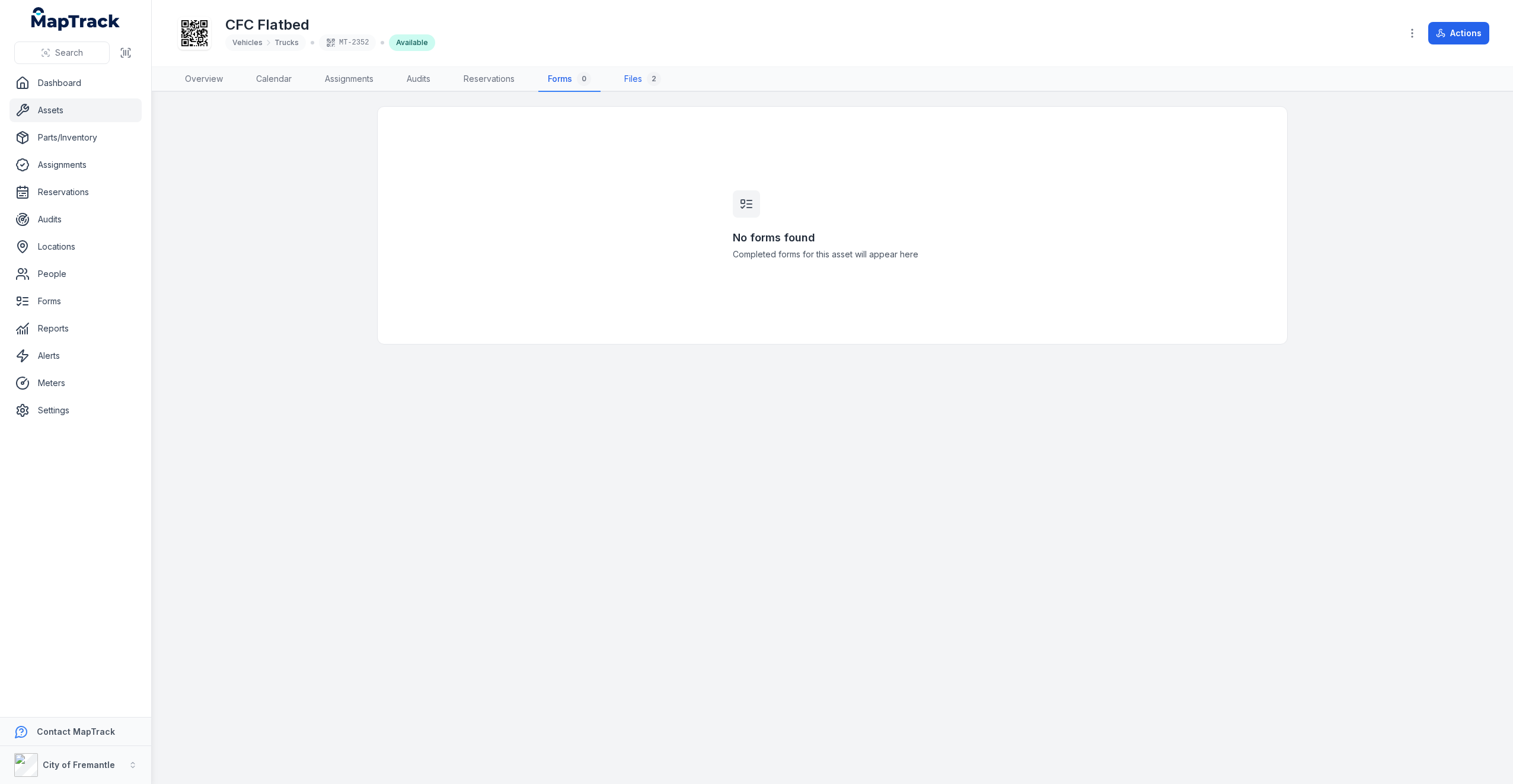
click at [652, 73] on div "2" at bounding box center [654, 79] width 15 height 15
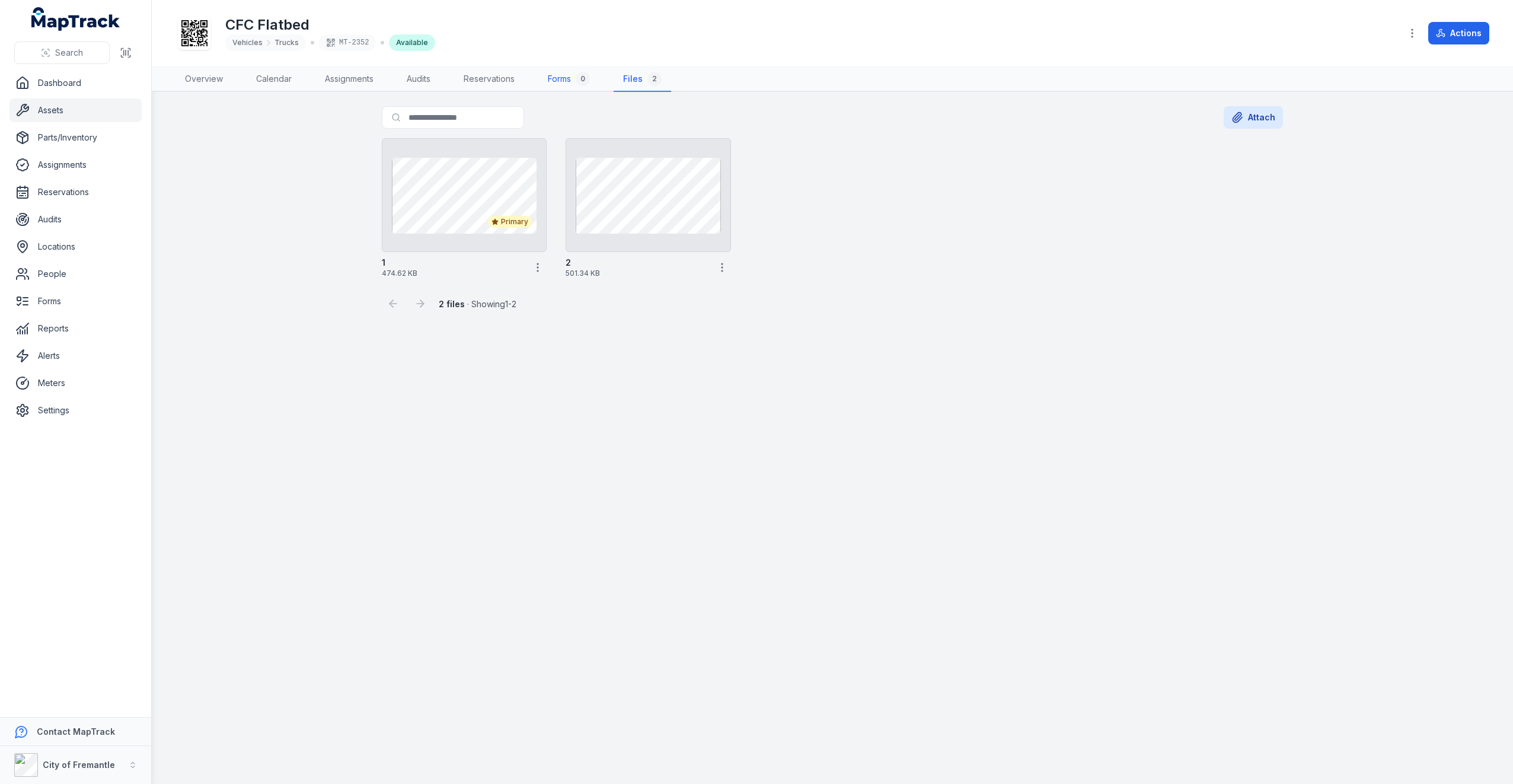
click at [571, 73] on link "Forms 0" at bounding box center [569, 79] width 61 height 25
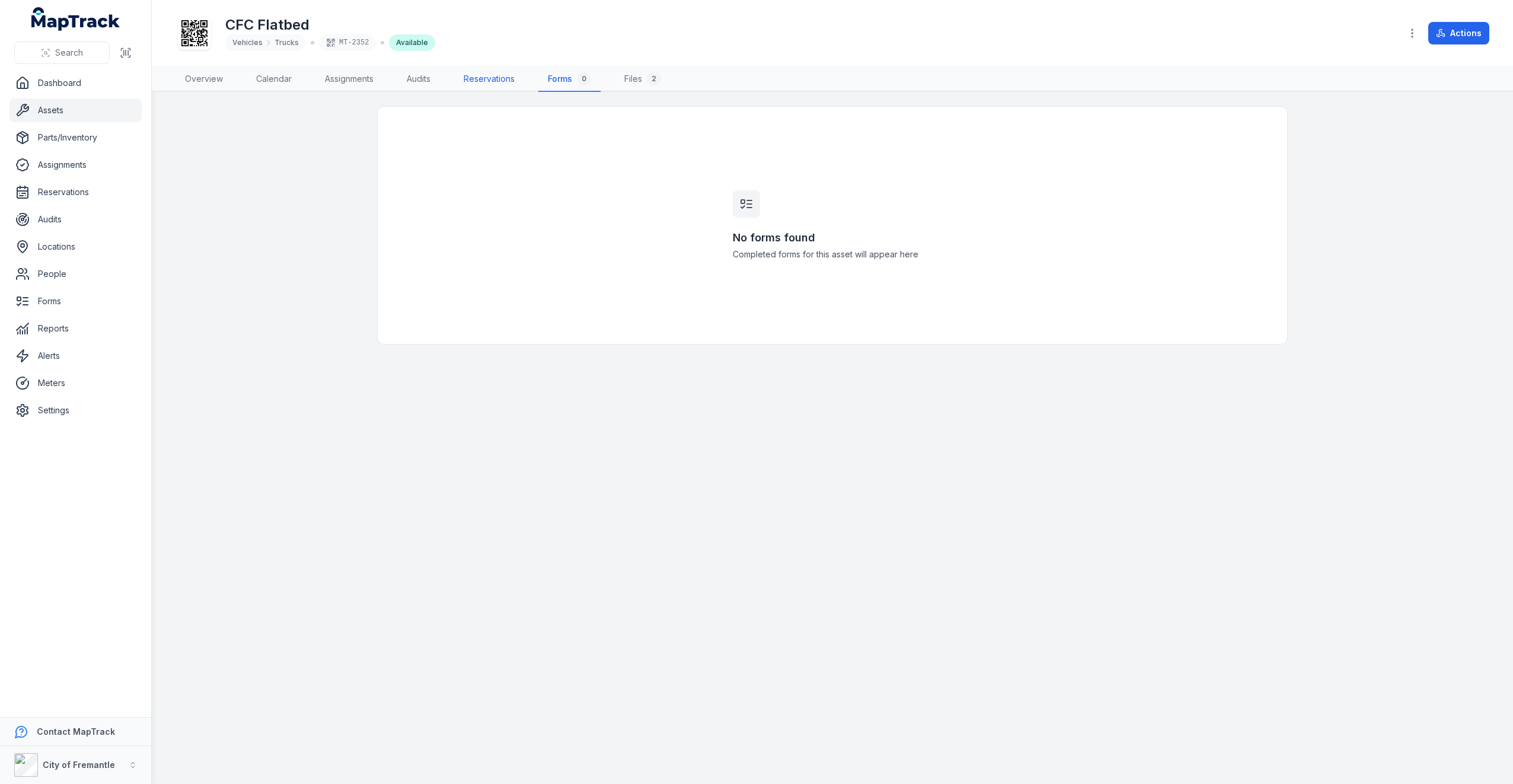
click at [503, 77] on link "Reservations" at bounding box center [489, 79] width 70 height 25
click at [1443, 28] on button "Actions" at bounding box center [1459, 33] width 61 height 23
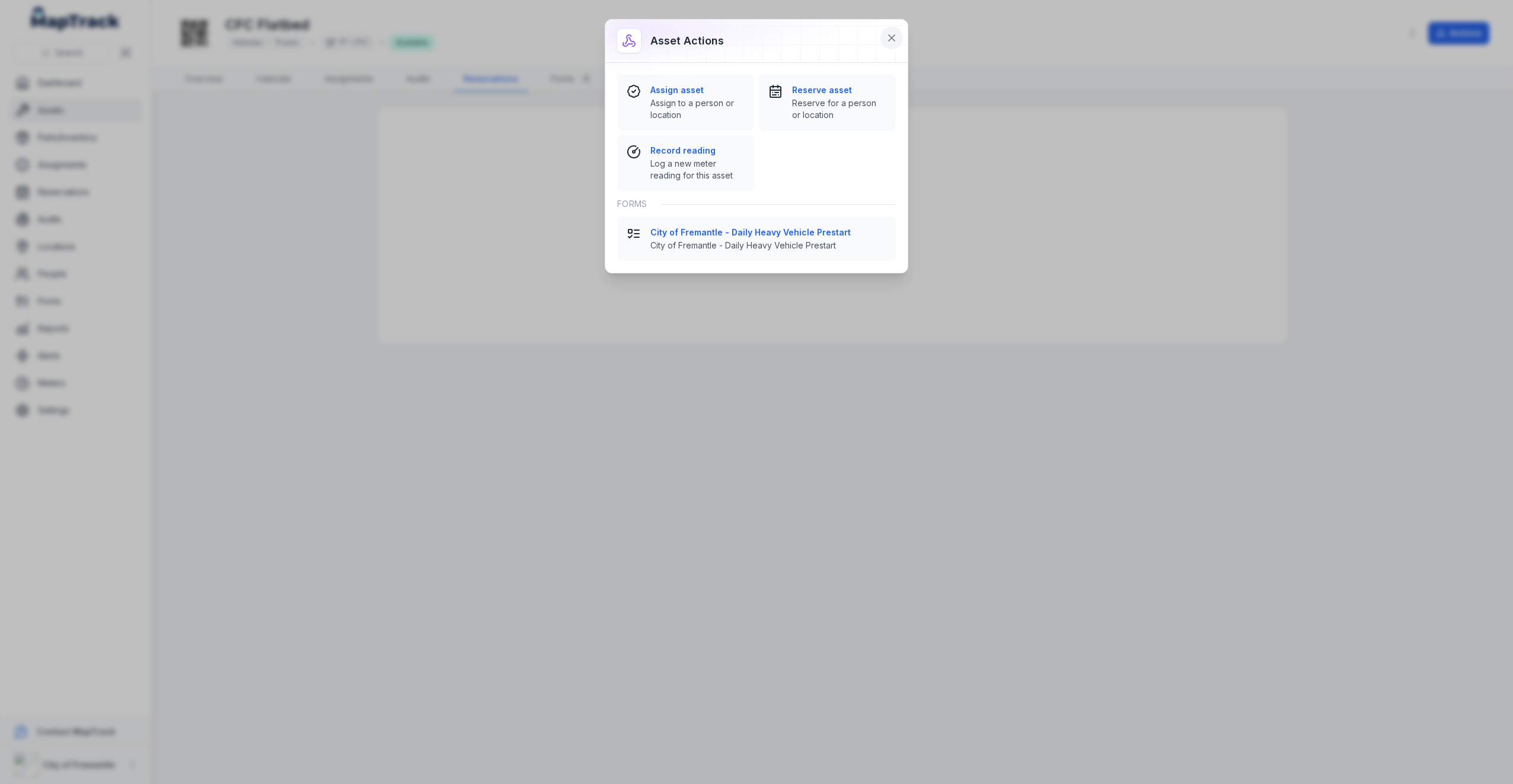
click at [887, 36] on icon at bounding box center [892, 38] width 12 height 12
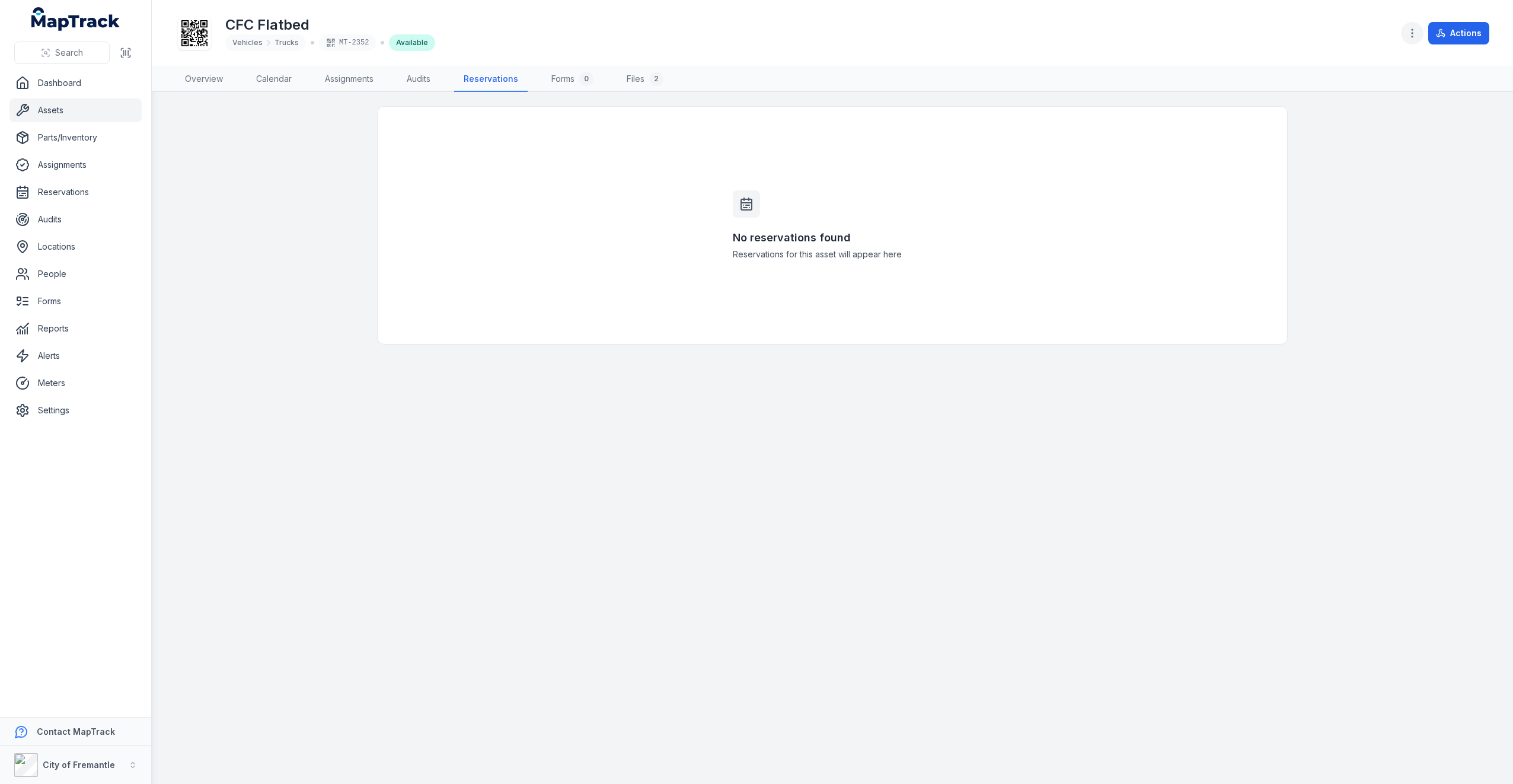
click at [1416, 38] on icon "button" at bounding box center [1412, 33] width 12 height 12
click at [1359, 163] on div "Edit asset forms" at bounding box center [1353, 160] width 133 height 21
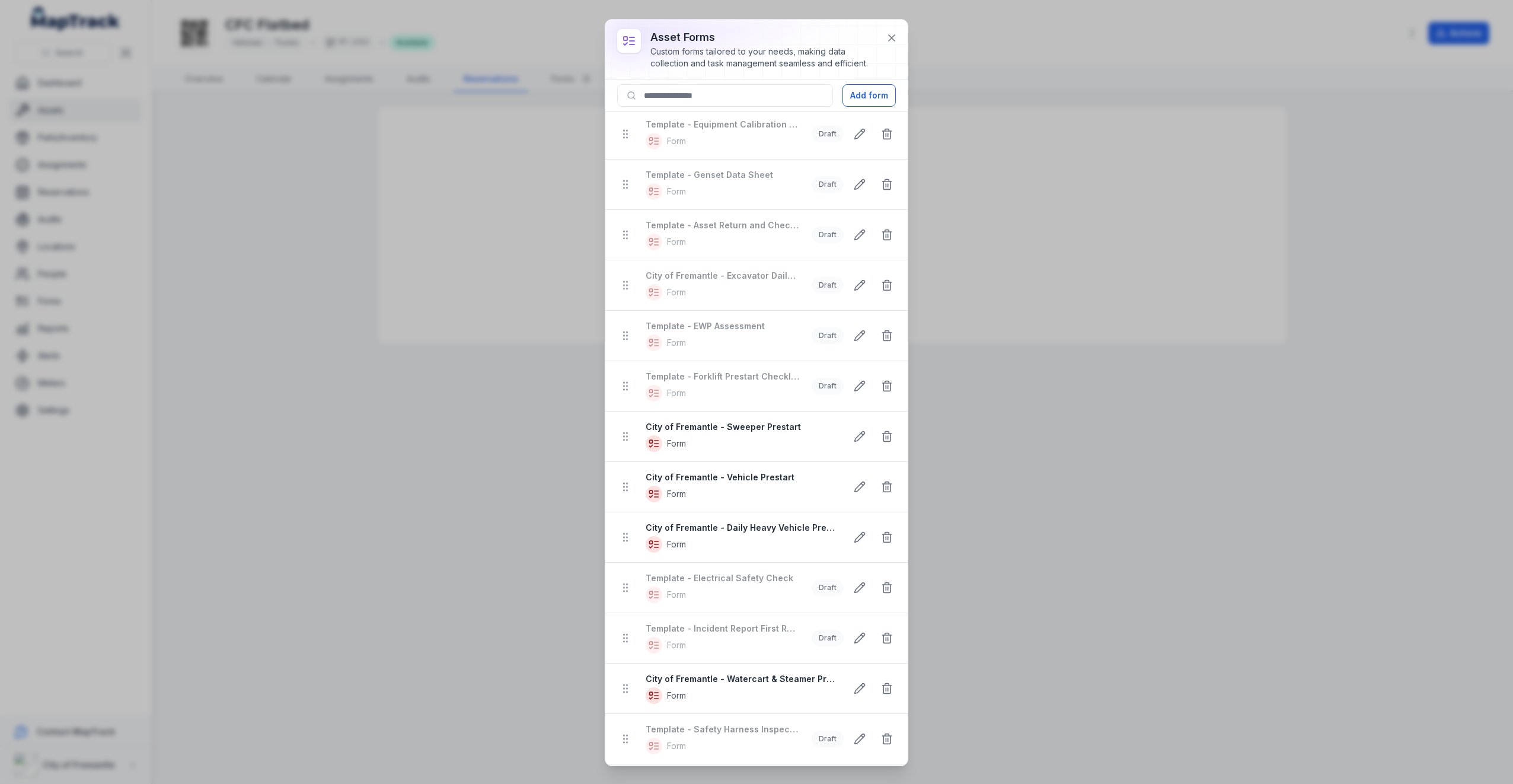
scroll to position [396, 0]
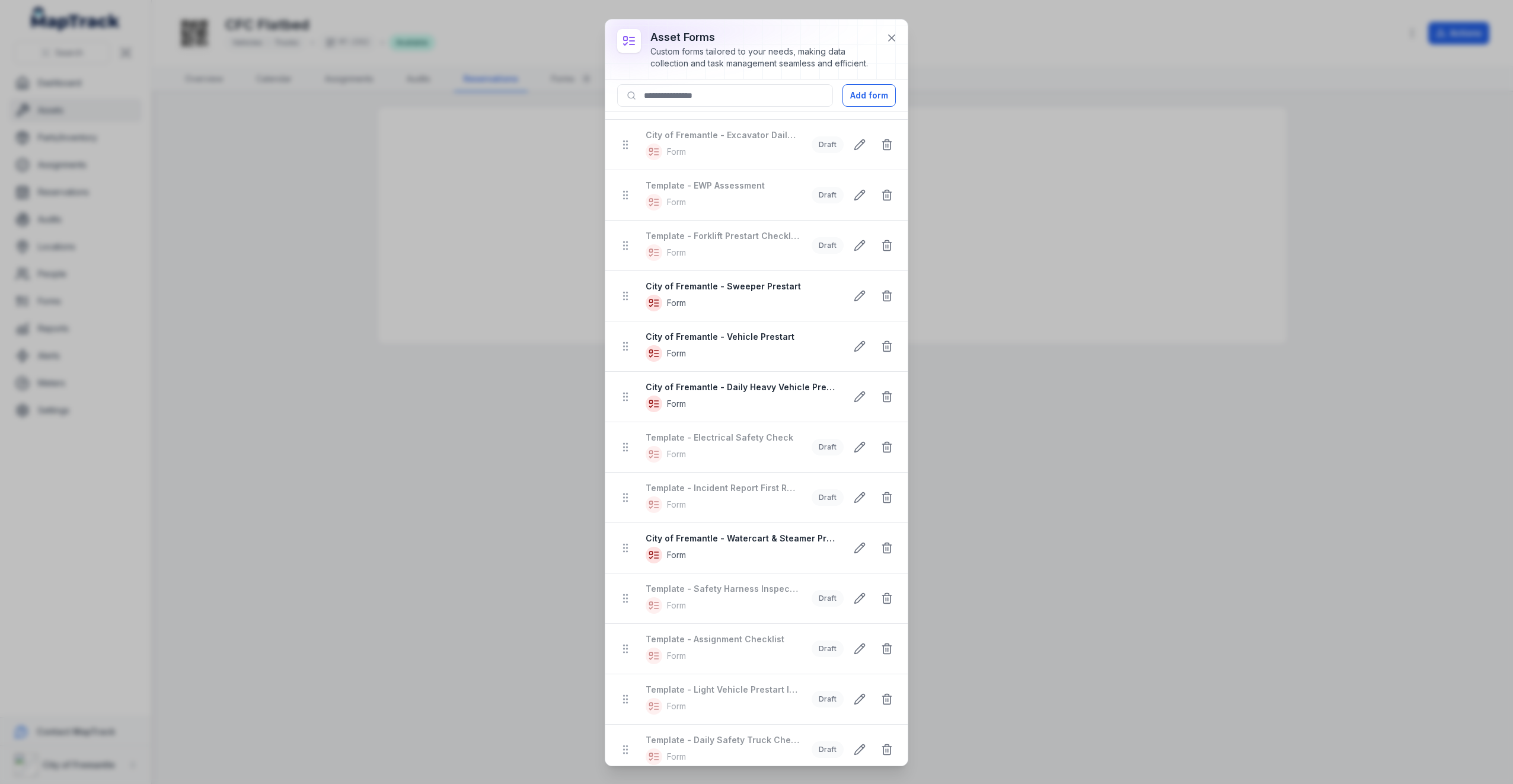
click at [655, 701] on icon at bounding box center [653, 706] width 17 height 17
click at [621, 693] on icon at bounding box center [626, 699] width 12 height 12
drag, startPoint x: 629, startPoint y: 693, endPoint x: 627, endPoint y: 517, distance: 176.0
click at [627, 517] on ul "Template - Monthly Fire Extinguisher Inspection Form Draft Template - Cleaning …" at bounding box center [756, 245] width 303 height 1058
drag, startPoint x: 628, startPoint y: 540, endPoint x: 636, endPoint y: 687, distance: 147.2
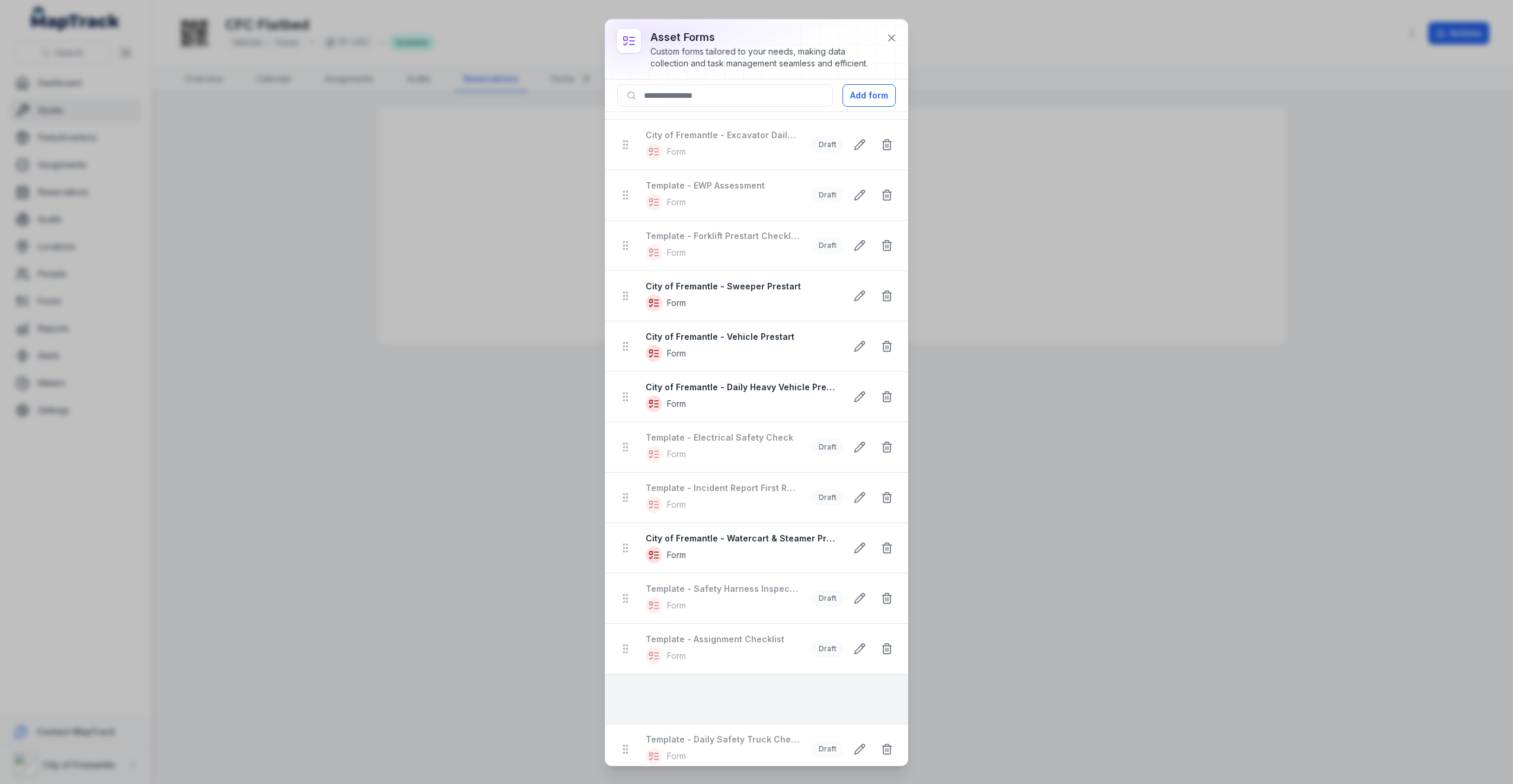
click at [636, 687] on ul "Template - Monthly Fire Extinguisher Inspection Form Draft Template - Cleaning …" at bounding box center [756, 245] width 303 height 1058
click at [855, 94] on button "Add form" at bounding box center [870, 95] width 54 height 23
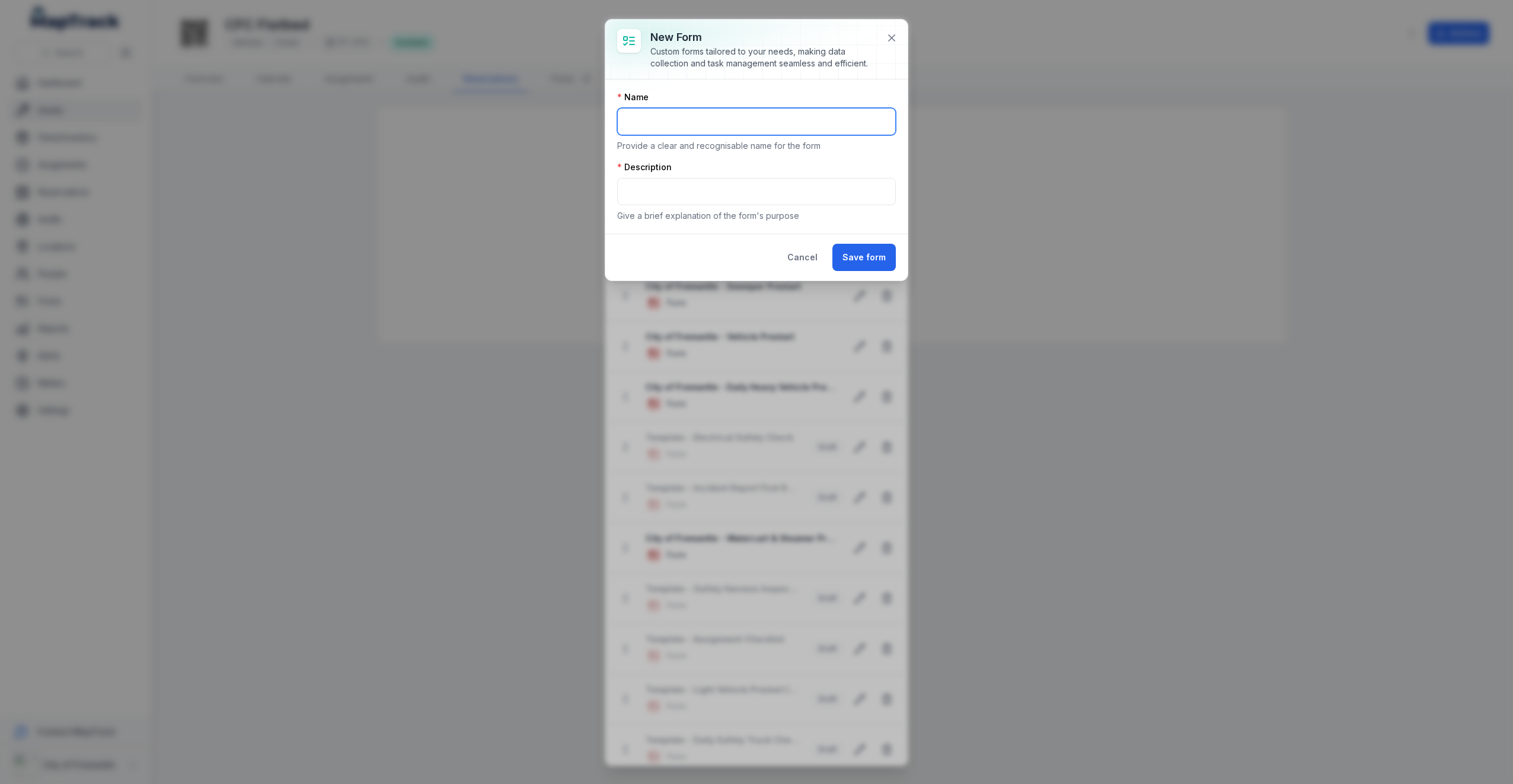
click at [719, 115] on input "text" at bounding box center [756, 122] width 279 height 28
drag, startPoint x: 898, startPoint y: 37, endPoint x: 898, endPoint y: 45, distance: 8.0
click at [898, 37] on button at bounding box center [892, 38] width 23 height 23
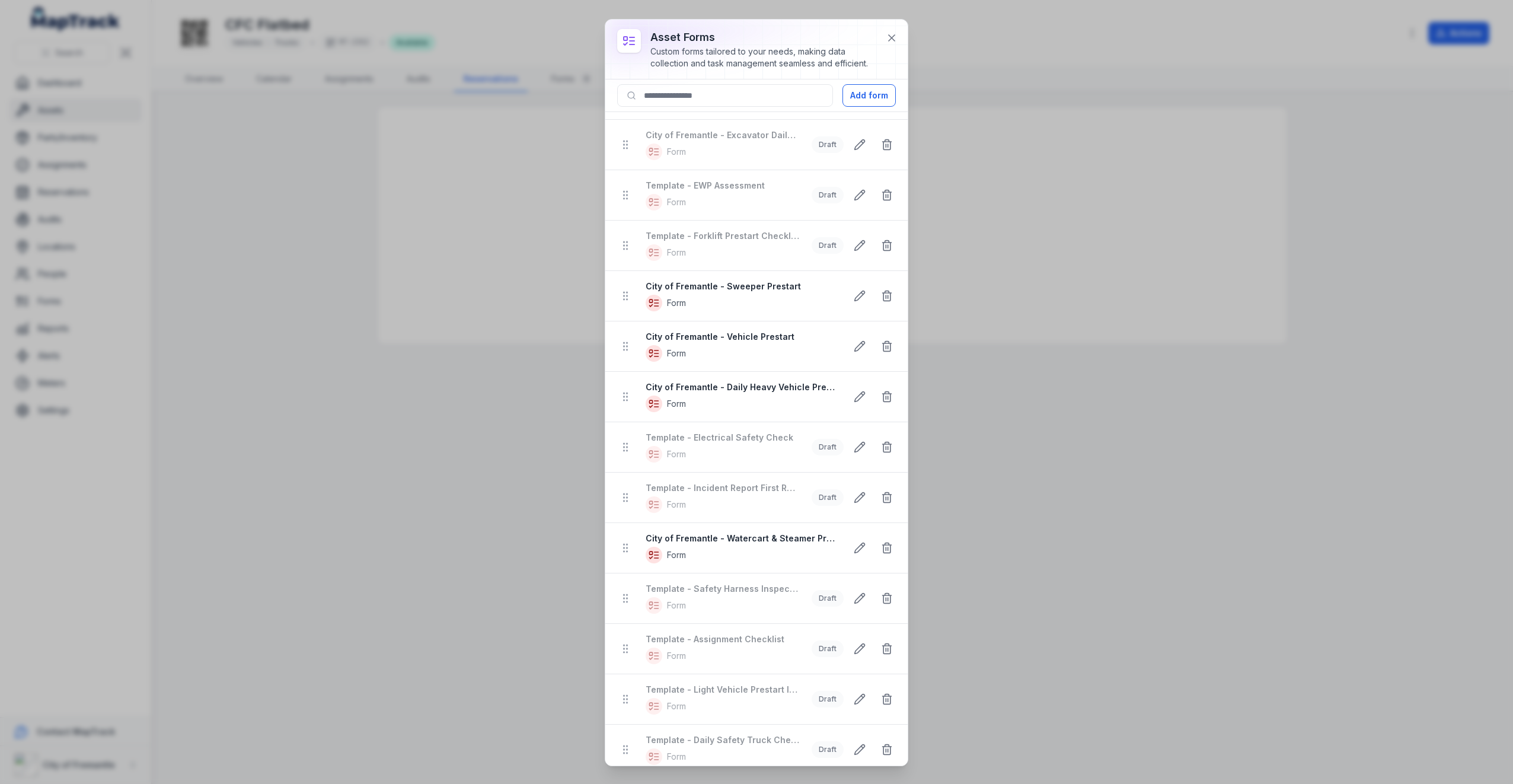
click at [751, 698] on span "Form" at bounding box center [722, 706] width 154 height 17
click at [751, 684] on strong "Template - Light Vehicle Prestart Inspection" at bounding box center [722, 690] width 154 height 12
click at [631, 343] on div at bounding box center [625, 346] width 21 height 21
click at [635, 343] on div at bounding box center [625, 346] width 21 height 21
click at [759, 336] on strong "City of Fremantle - Vehicle Prestart" at bounding box center [741, 337] width 191 height 12
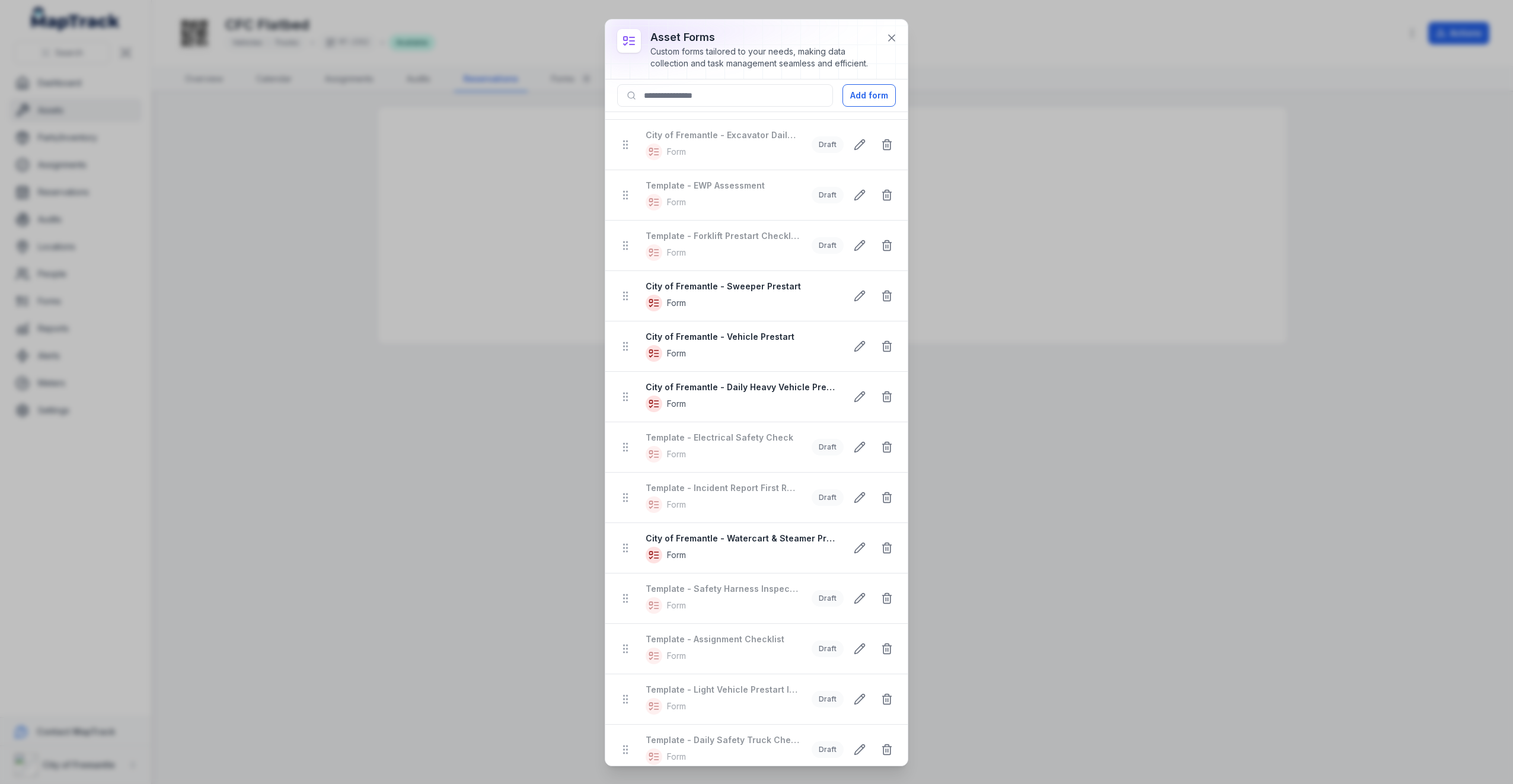
click at [759, 331] on strong "City of Fremantle - Vehicle Prestart" at bounding box center [741, 337] width 191 height 12
click at [892, 40] on icon at bounding box center [892, 38] width 12 height 12
